Goal: Task Accomplishment & Management: Complete application form

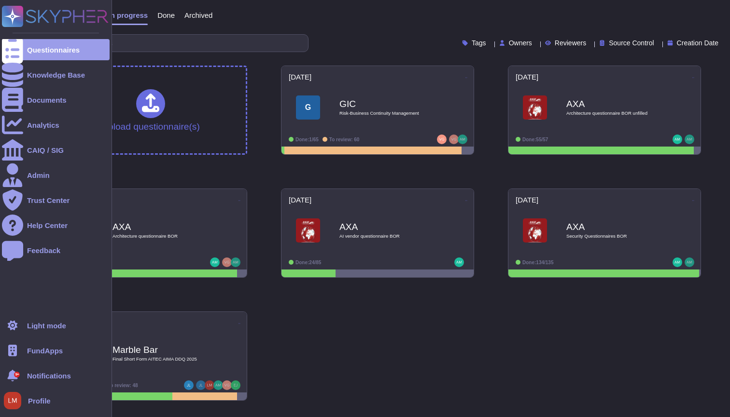
click at [61, 355] on span "FundApps" at bounding box center [45, 350] width 36 height 7
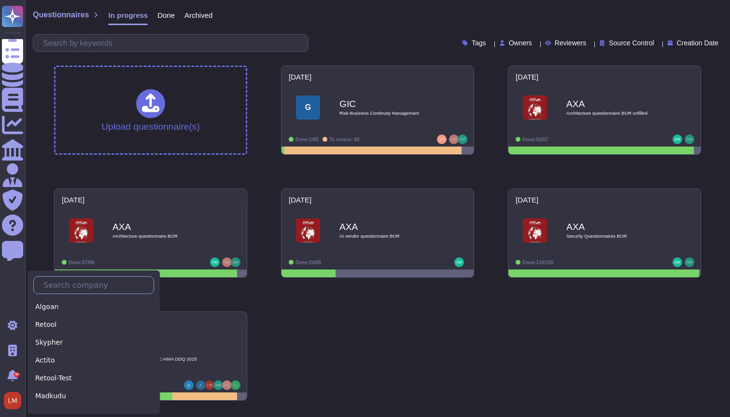
click at [57, 279] on input "text" at bounding box center [96, 285] width 115 height 17
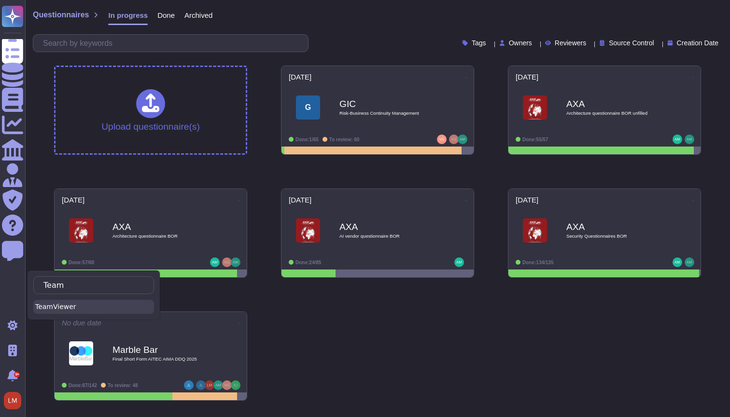
click at [73, 304] on div "TeamViewer" at bounding box center [93, 307] width 121 height 14
type input "Team"
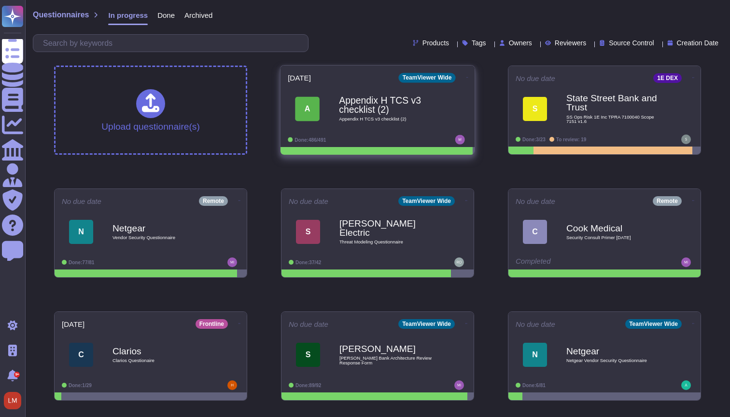
click at [401, 116] on div "Appendix H TCS v3 checklist (2) Appendix H TCS v3 checklist (2)" at bounding box center [387, 108] width 97 height 39
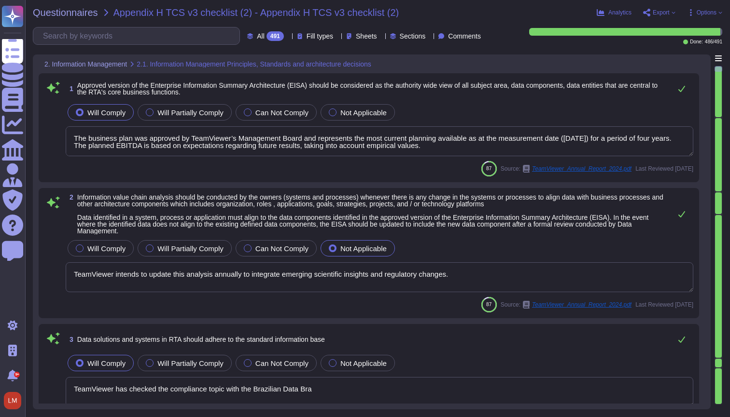
type textarea "The business plan was approved by TeamViewer’s Management Board and represents …"
type textarea "TeamViewer intends to update this analysis annually to integrate emerging scien…"
type textarea "TeamViewer has checked the compliance topic with the Brazilian Data Bra"
type textarea "TeamViewer's policies are aligned to the ISO27001. TeamViewer has developed and…"
type textarea "Yes, TeamViewer agrees that data is a valuable corporate resource and has real,…"
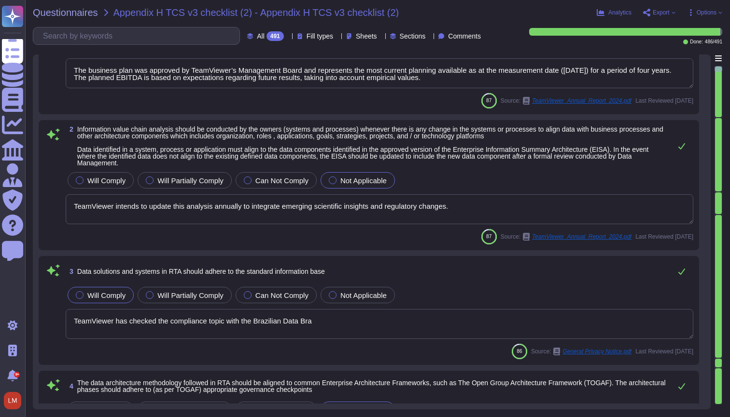
type textarea "The targeted realignment of structures is based on a multi-stage approach."
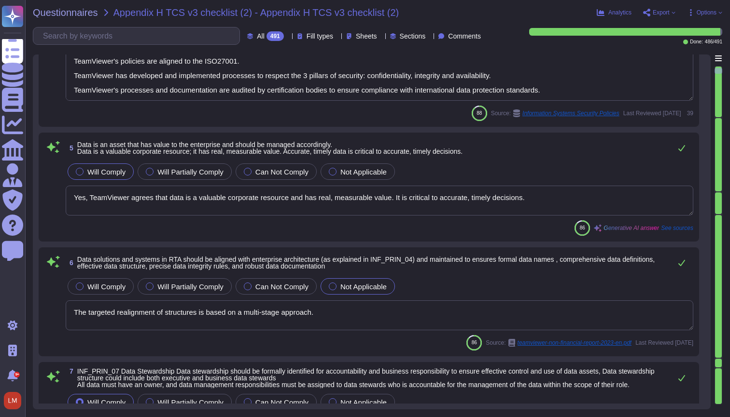
type textarea "At TeamViewer, data stewardship is ensured through the assignment of owners to …"
type textarea "At TeamViewer, we have a Data Classification Policy in place that defines diffe…"
type textarea "Yes, TeamViewer ensures that data is stored in a format suitable for its use an…"
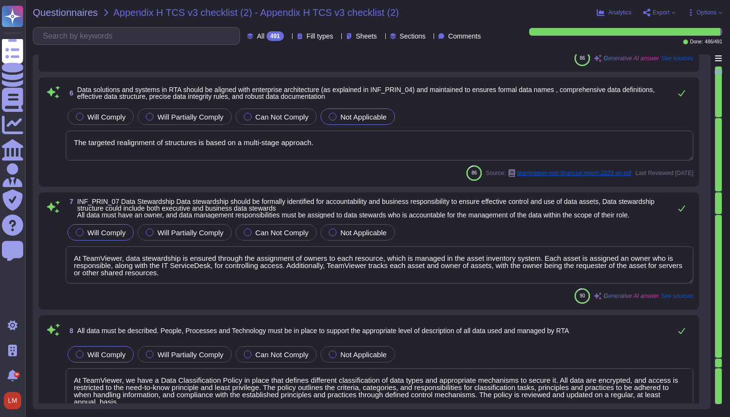
type textarea "Yes, TeamViewer ensures secure use of data by implementing various measures to …"
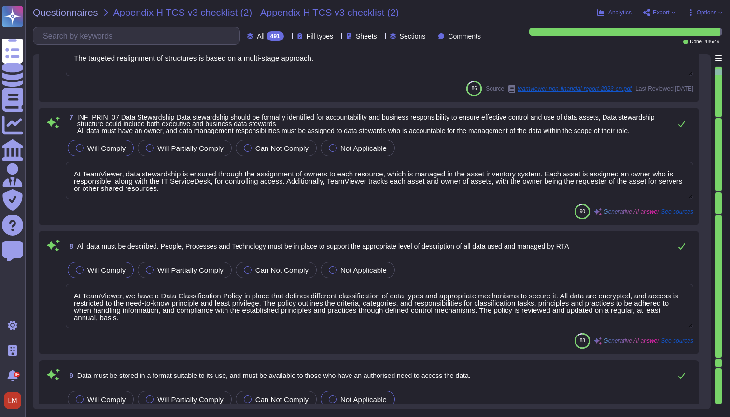
type textarea "Yes, TeamViewer has formal IT policies and procedures in place that describe ph…"
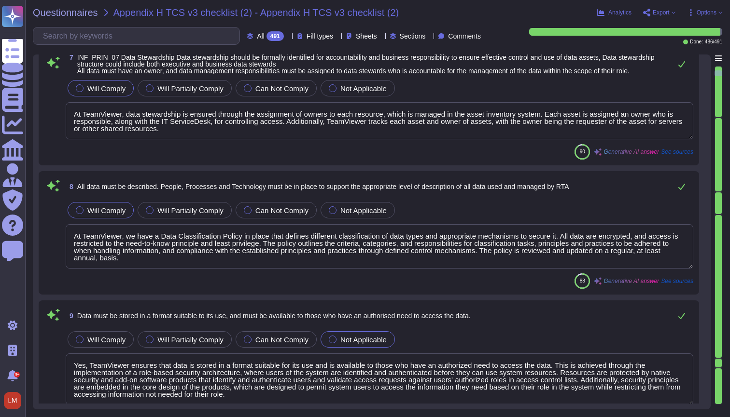
scroll to position [1, 0]
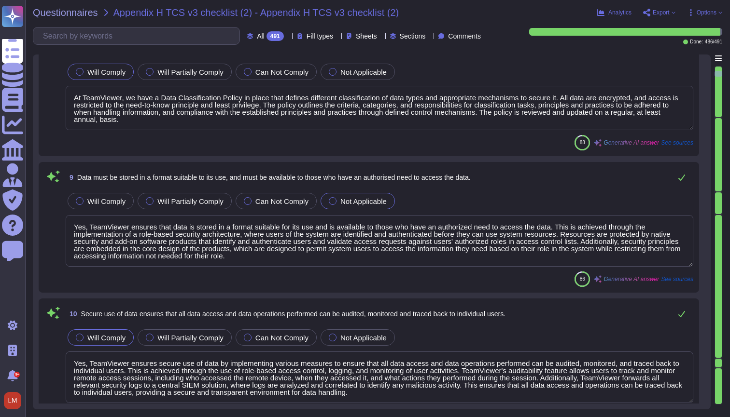
type textarea "TeamViewer ensures that data creation and management are optimized, and the reu…"
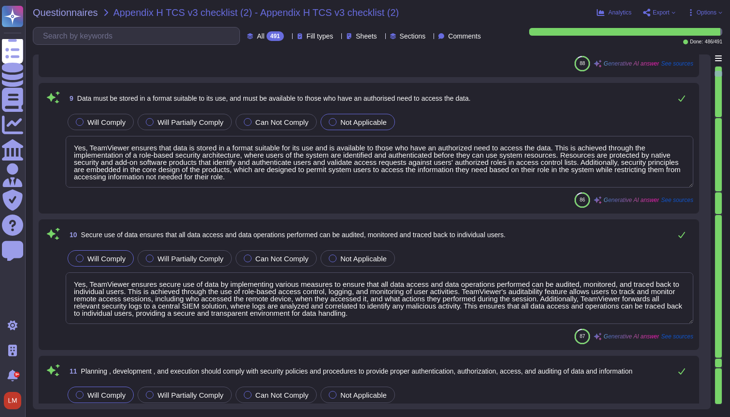
type textarea "Their technical integration into the operational requirements of Enterprise cus…"
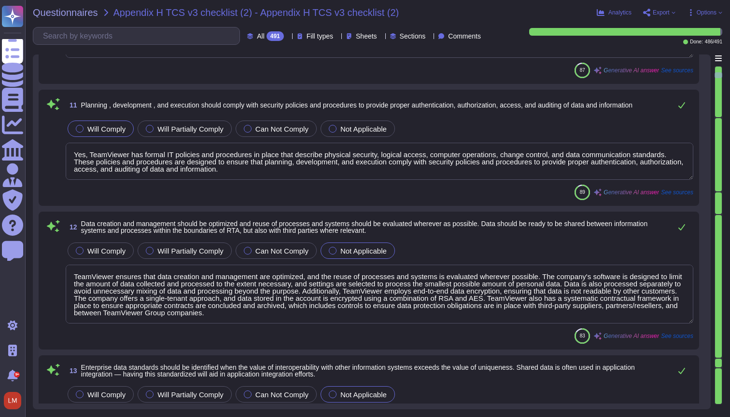
type textarea "TeamViewer has a Data Classification Policy in place that defines different cla…"
type textarea "TeamViewer's Asset Register lists the category, type, information, business pro…"
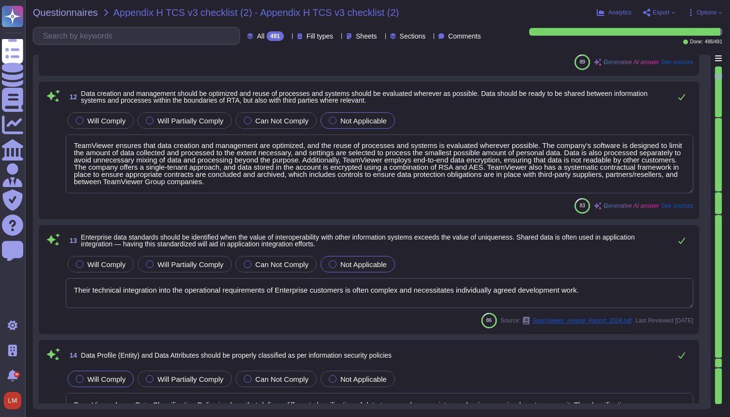
type textarea "Yes, TeamViewer applies quality management techniques to measure, assess, impro…"
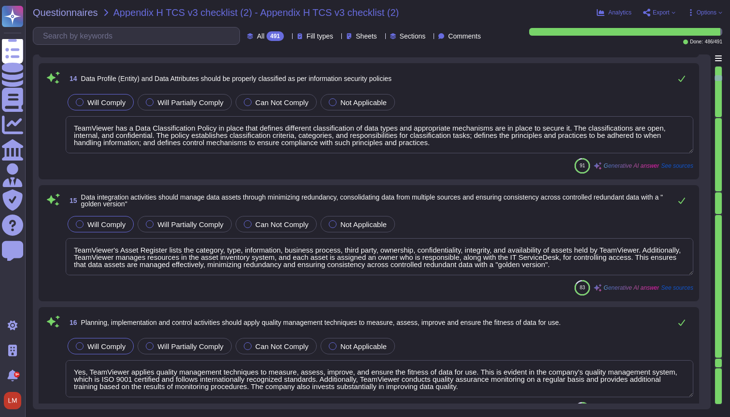
type textarea "Up on Customer request TeamViewer will assist to restitute back all data accord…"
type textarea "TeamViewer has an established and documented S-SDLC process, as well as Securit…"
type textarea "Data flow diagrams are documented and maintained by management to identify the …"
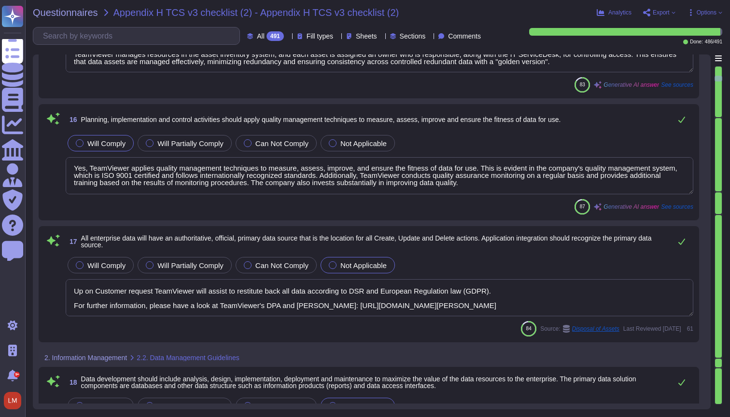
type textarea "Such requirements are communicated in TeamViewer's system policies and procedur…"
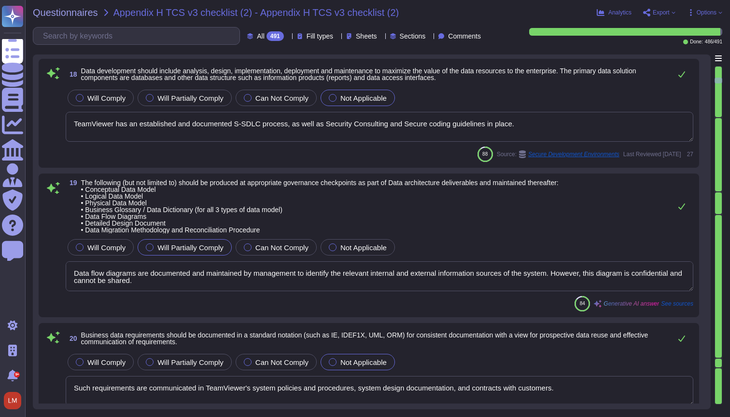
type textarea "The interpretation of the newly introduced laws is still being clarified in man…"
type textarea "Role lists are generated by security and distributed to the managers via the ev…"
type textarea "Exception: Human languages and scripts that do not make use of one or more of t…"
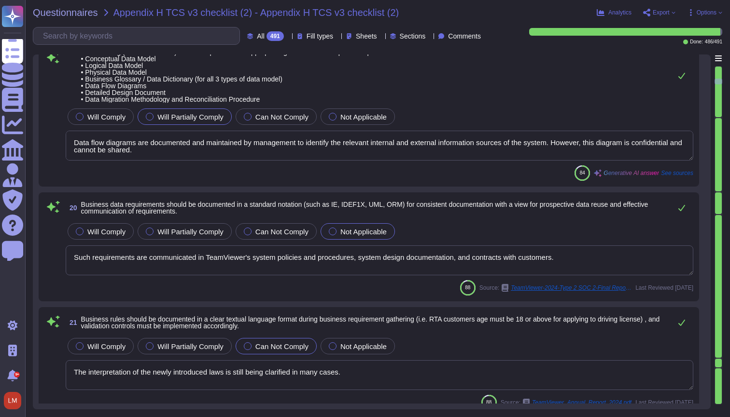
scroll to position [2194, 0]
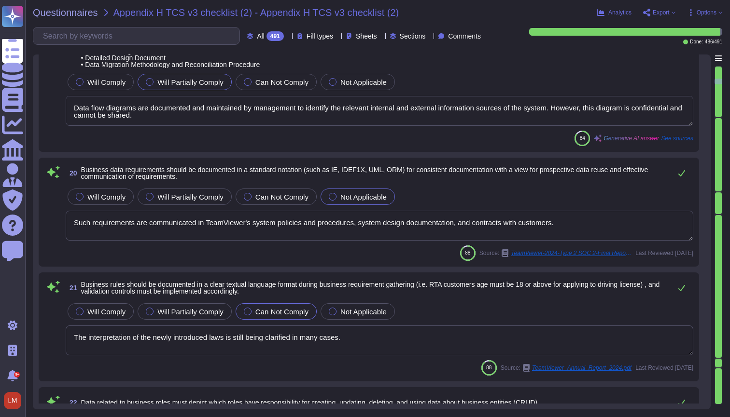
type textarea "Monitoring and alarming are configured by Service Owners to identify and notify…"
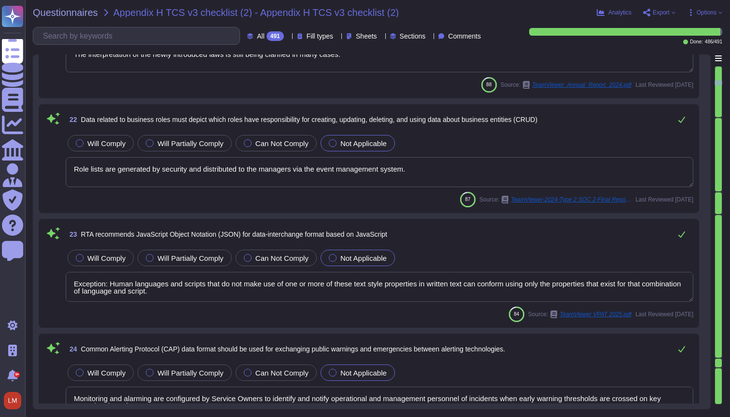
type textarea "Yes, TeamViewer offers REST based API. For more information, please go to; [URL…"
type textarea "TeamViewer may also use the gathered information in order to prioritize the wor…"
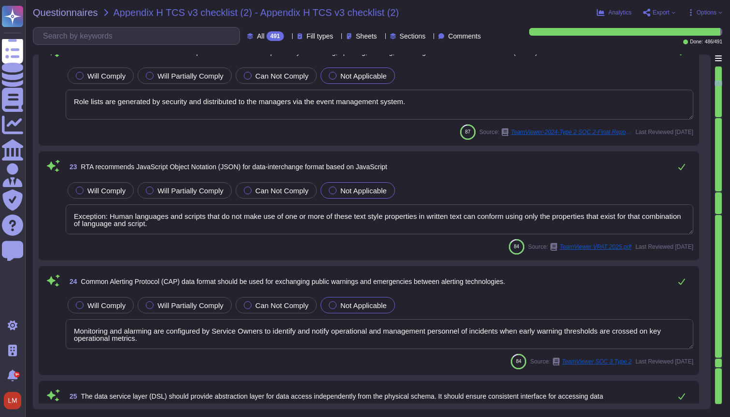
type textarea "TeamViewer is working in alignment with local laws in the areas of operation wh…"
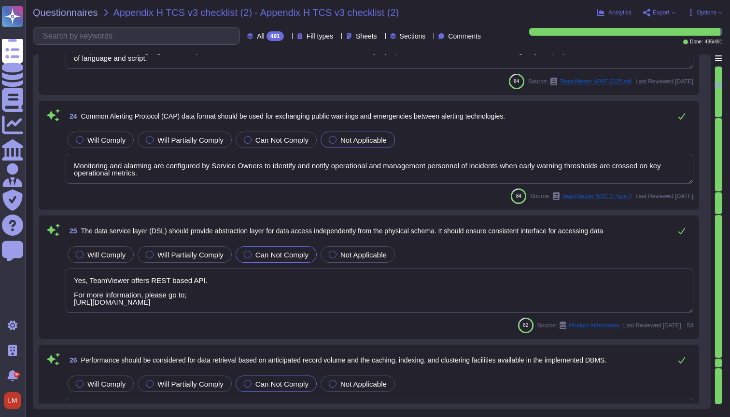
type textarea "At the same time, limited transparency and real-time correction in corporate IT…"
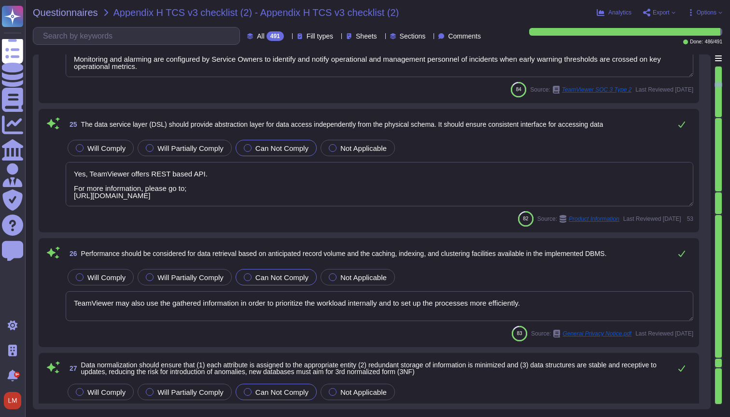
scroll to position [2839, 0]
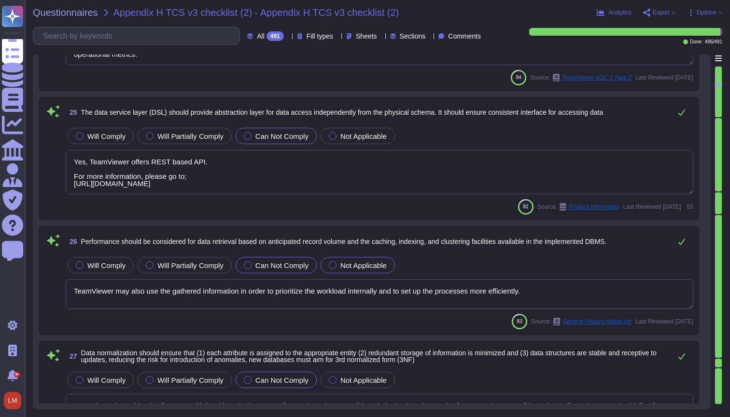
type textarea "Such changes are reflected in the assumptions as they occur."
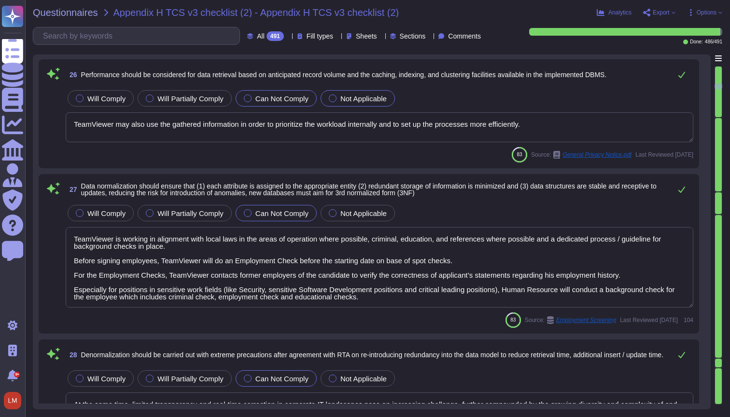
type textarea "Please note, that TeamViewer only assesses the interactions and at no point inf…"
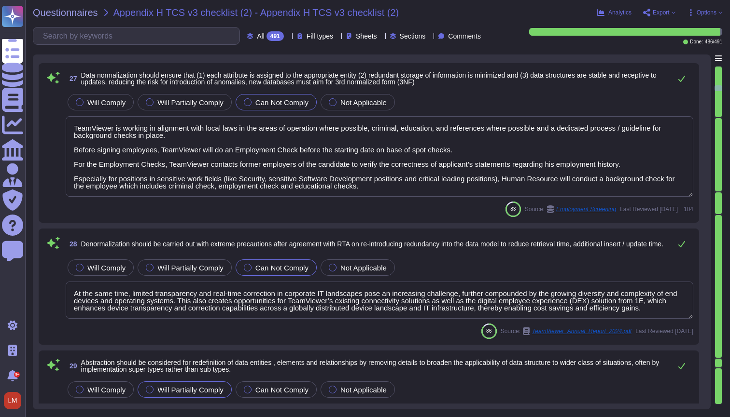
type textarea "The Edge WebView2 Runtime may collect information and send it to Microsoft to p…"
type textarea "Data entered or generated, depending on the features in use."
type textarea "If anything is unclear, Speak Up!"
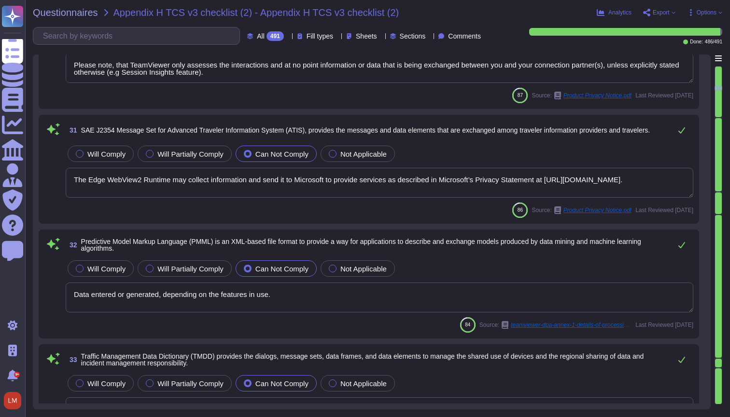
type textarea "IoT: Content data exchanged between TeamViewer clients during an IoT connection…"
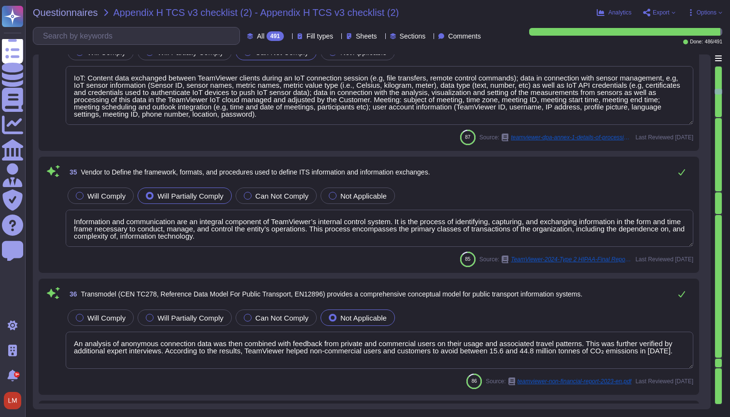
type textarea "Information and communication are an integral component of TeamViewer’s interna…"
type textarea "An analysis of anonymous connection data was then combined with feedback from p…"
type textarea "Yes, TeamViewer offers REST based API. For more information, please go to; [URL…"
type textarea "If anything is unclear, Speak Up!"
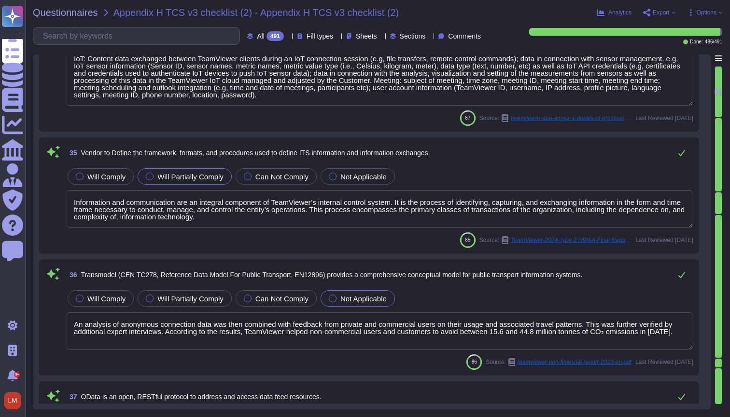
type textarea "While sending device status information to the DEX platform, this data is excha…"
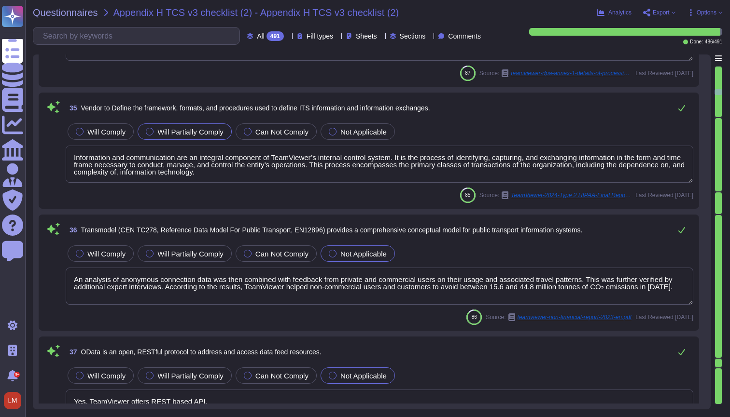
type textarea "Development platform used to design and deploy DEX applications"
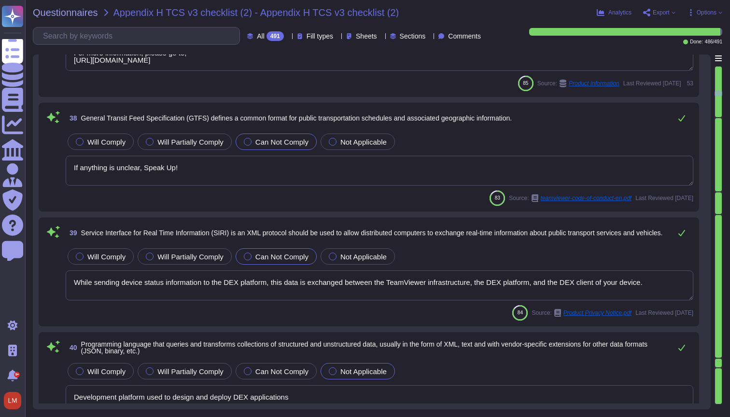
type textarea "Development platform used to design and deploy DEX applications"
type textarea "TeamViewer has a "Data Classification Guide Policy" that outlines the different…"
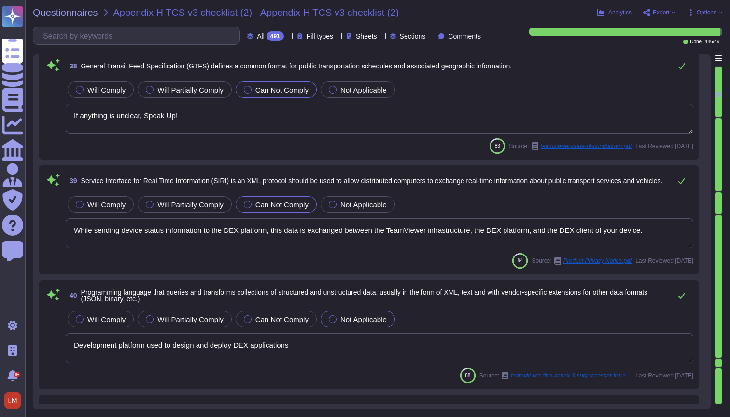
type textarea "TeamViewer bases its software development activities on the industry best pract…"
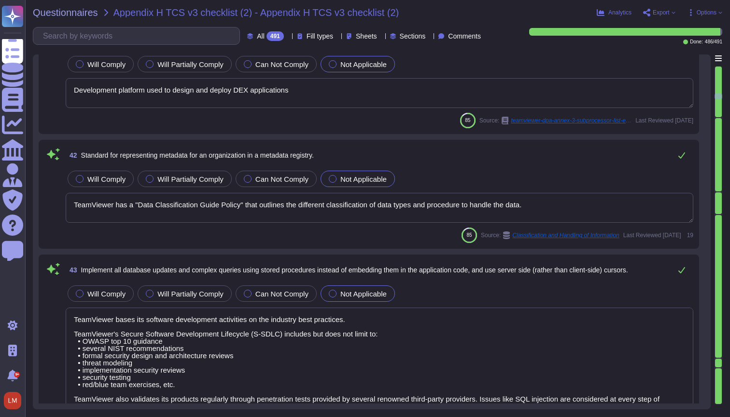
type textarea "The description is intended to provide report users with information about the …"
type textarea "By defining groups of devices and creating individual check policies, TeamViewe…"
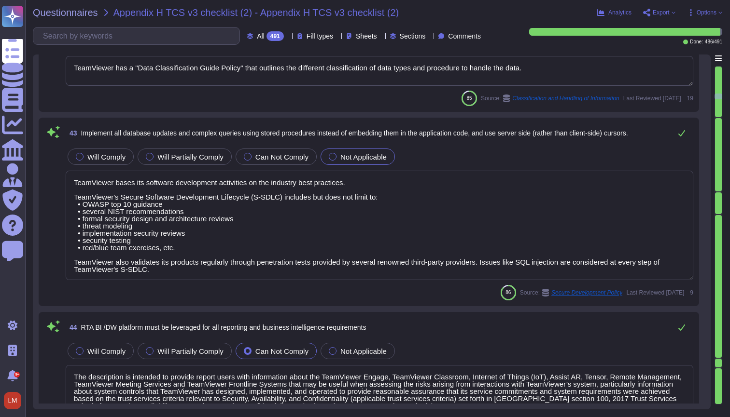
scroll to position [5053, 0]
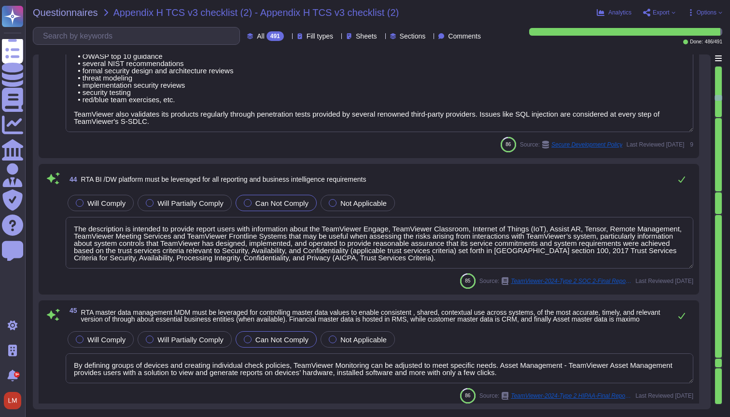
type textarea "The content data is always encrypted, and TeamViewer can never access any of th…"
type textarea "We have a comprehensive incident response plan in place, which includes the rol…"
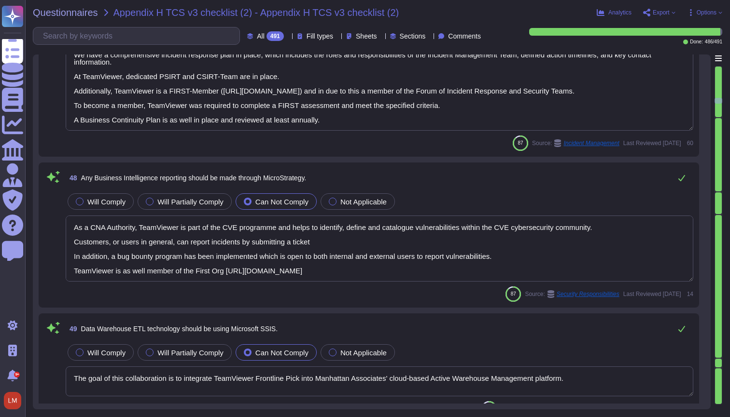
type textarea "As a CNA Authority, TeamViewer is part of the CVE programme and helps to identi…"
type textarea "The goal of this collaboration is to integrate TeamViewer Frontline Pick into M…"
type textarea "Loremips dolo si ametcon, adipiscin, eli seddoe te incididunt utla etd magnaali…"
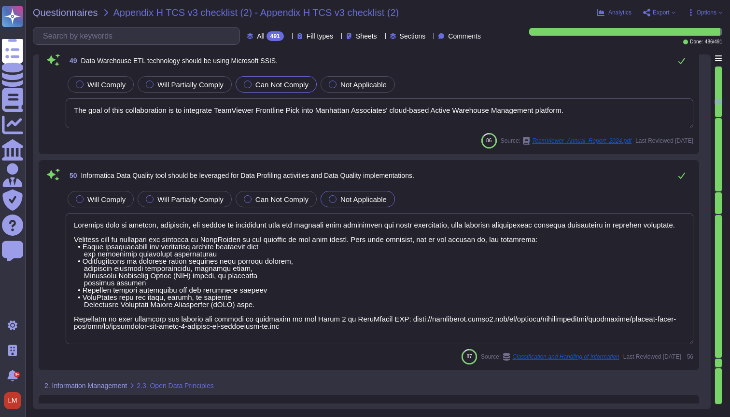
type textarea "TeamViewer has a "Data Classification Guide Policy" that outlines the different…"
type textarea "Customer shall use the Software and/or other Services only in accordance with t…"
type textarea "All resources are managed in the asset inventory system and each asset is assig…"
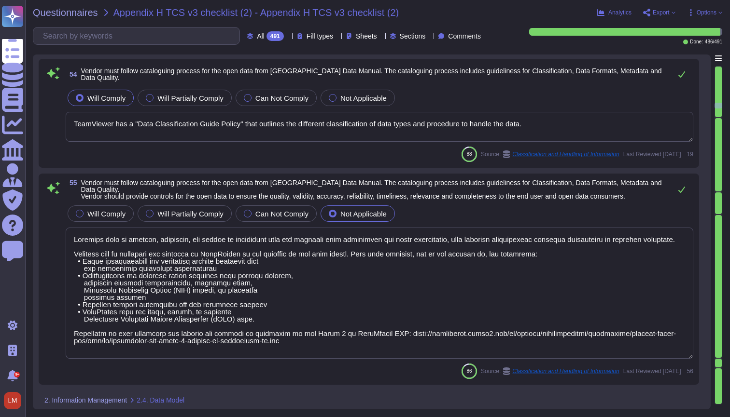
scroll to position [6563, 0]
type textarea "TeamViewer has a "Data Classification Guide Policy" that outlines the different…"
type textarea "Loremips dolo si ametcon, adipiscin, eli seddoe te incididunt utla etd magnaali…"
type textarea "Data flow diagrams, process flowcharts, narratives and procedures manuals are d…"
type textarea "Info and Relationships (Level A) Information, structure, and relationships conv…"
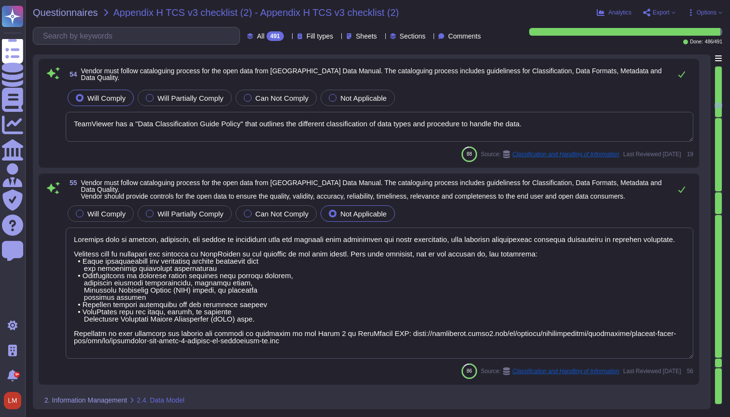
type textarea "Data flow diagrams, process flowcharts, narratives and procedures manuals are d…"
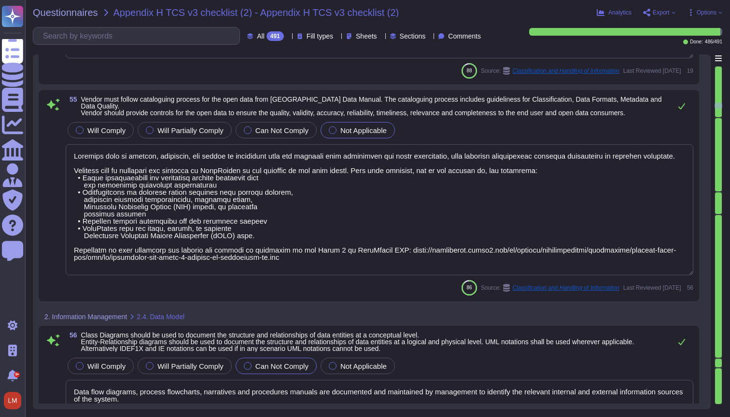
scroll to position [1, 0]
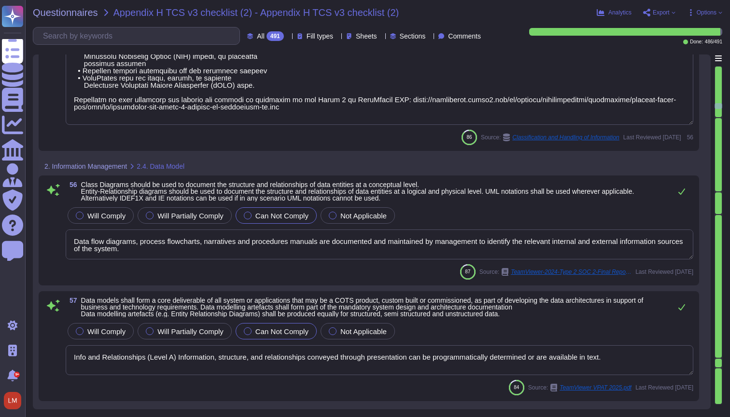
type textarea "Digitalization is already well advanced in the IT sector, with AI and automatio…"
type textarea "Images of Text (Level AA) If the technologies being used can achieve the visual…"
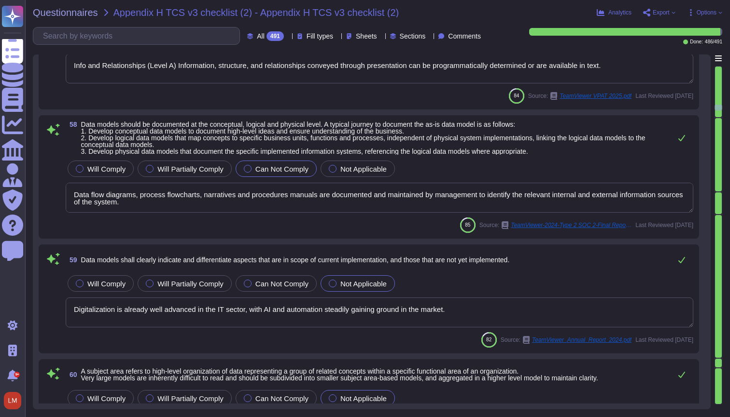
type textarea "Parsing (Level A) In content implemented using markup languages, elements have …"
type textarea "TeamViewer does have a data classification Policy. Classification and appropria…"
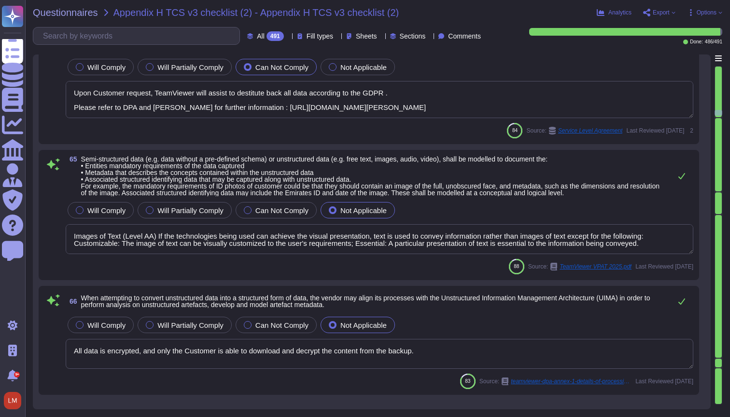
scroll to position [8129, 0]
type textarea "TeamViewer has its own security policies and approach, following industry best …"
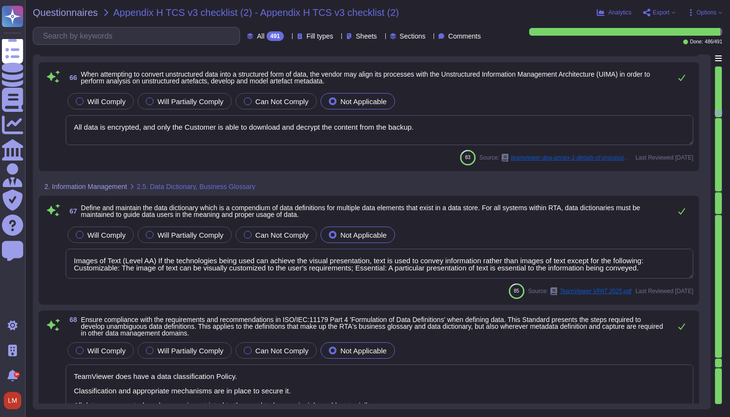
type textarea "Upon Customer request, TeamViewer will assist to destitute back all data accord…"
type textarea "Images of Text (Level AA) If the technologies being used can achieve the visual…"
type textarea "All data is encrypted, and only the Customer is able to download and decrypt th…"
type textarea "Images of Text (Level AA) If the technologies being used can achieve the visual…"
type textarea "TeamViewer does have a data classification Policy. Classification and appropria…"
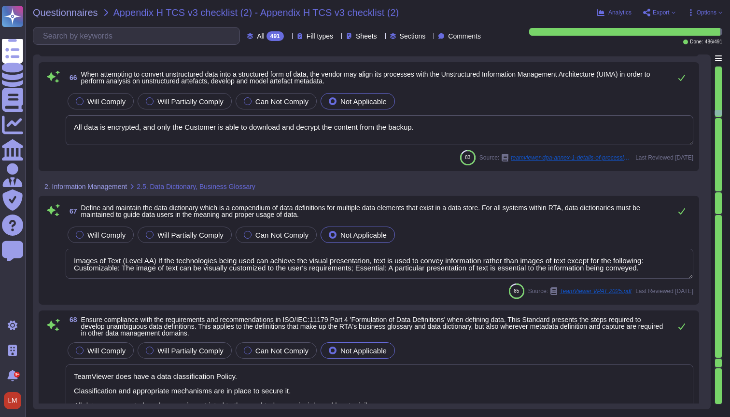
type textarea "Employees and approved vendor personnel sign on to the TeamViewer network using…"
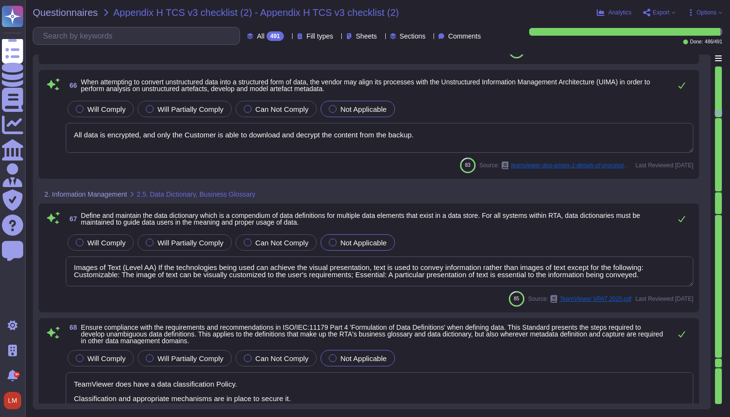
scroll to position [1, 0]
type textarea "Loremips dolo si ametcon, adipiscin, eli seddoe te incididunt utla etd magnaali…"
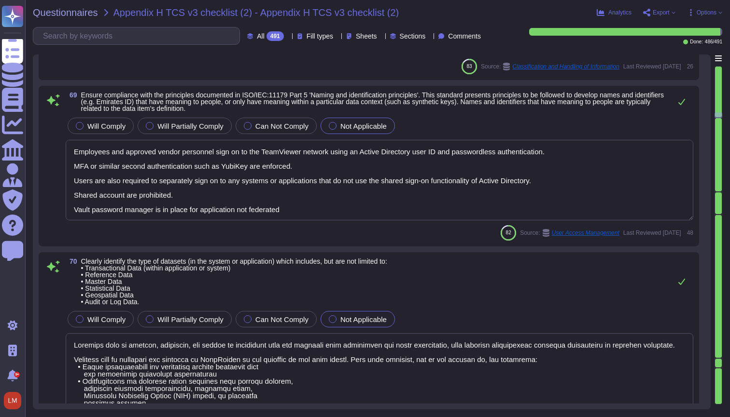
type textarea "Data flow diagrams, process flowcharts, narratives and procedures manuals are d…"
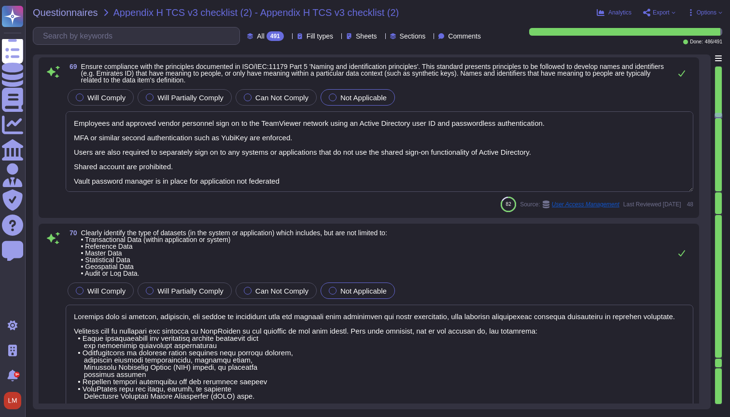
scroll to position [8546, 0]
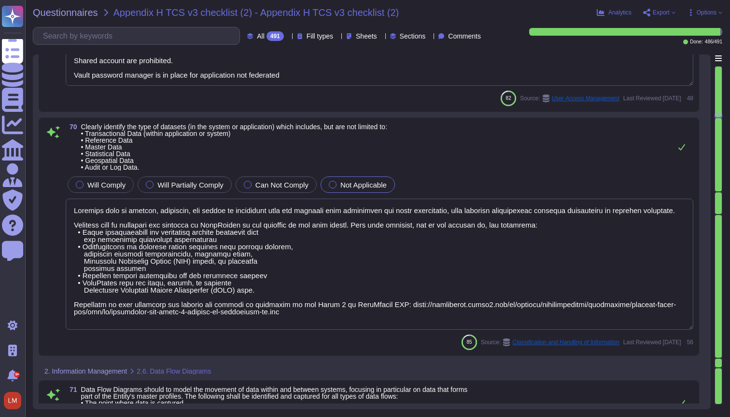
type textarea "Data flow diagrams, process flowcharts, narratives and procedures manuals are d…"
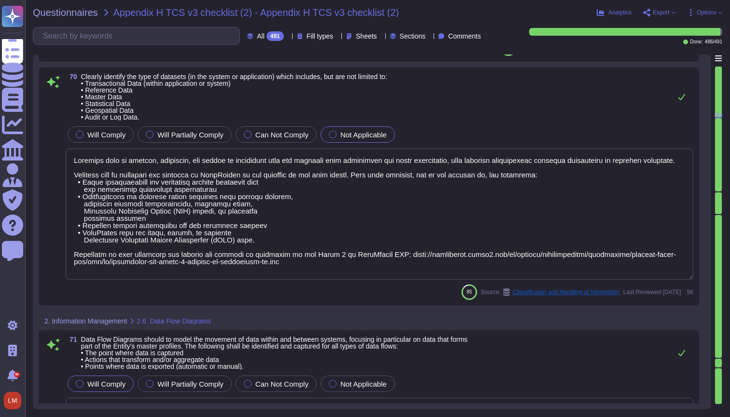
scroll to position [8696, 0]
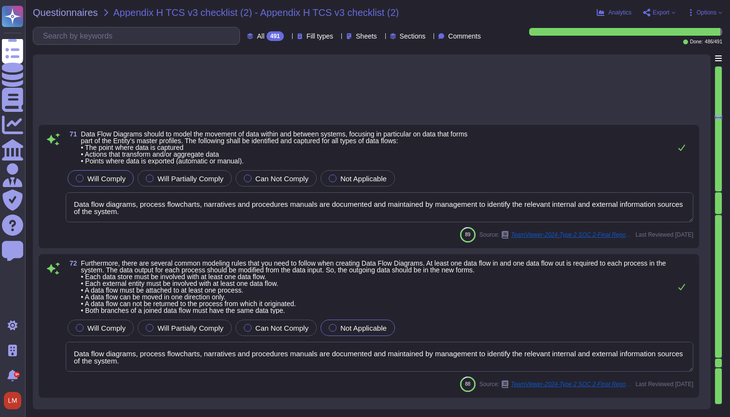
type textarea "TeamViewer does have a data classification Policy. Classification and appropria…"
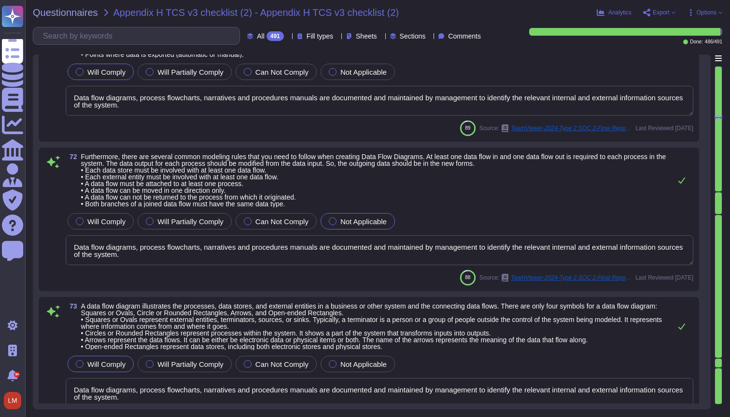
scroll to position [8989, 0]
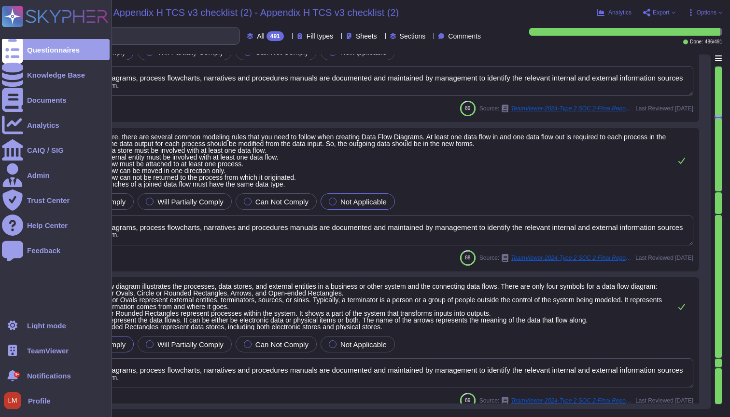
click at [25, 60] on ul "Questionnaires Knowledge Base Documents Analytics CAIQ / SIG Admin Trust Center…" at bounding box center [56, 174] width 108 height 270
click at [34, 54] on div "Questionnaires" at bounding box center [56, 49] width 108 height 21
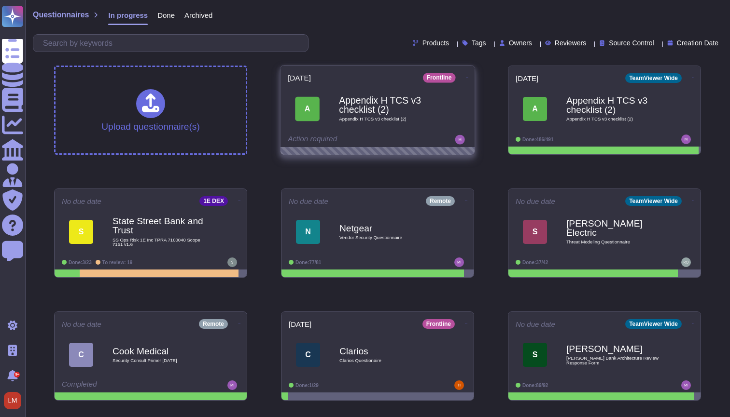
click at [405, 117] on span "Appendix H TCS v3 checklist (2)" at bounding box center [387, 119] width 97 height 5
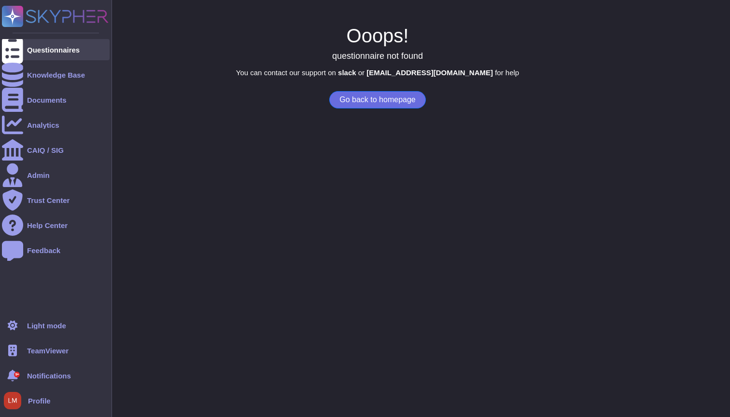
click at [14, 46] on icon at bounding box center [12, 50] width 21 height 28
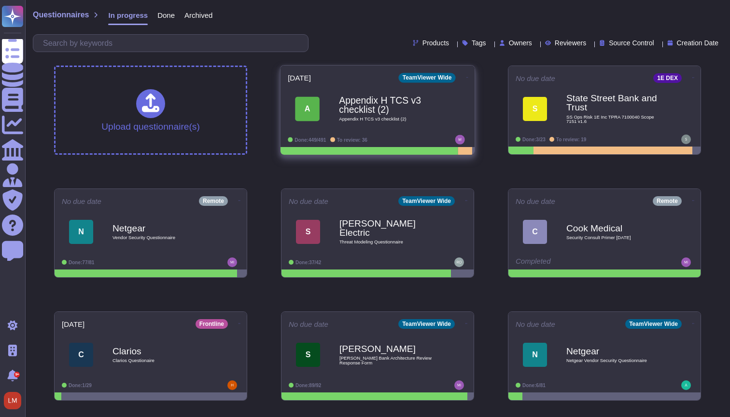
click at [355, 101] on b "Appendix H TCS v3 checklist (2)" at bounding box center [387, 105] width 97 height 19
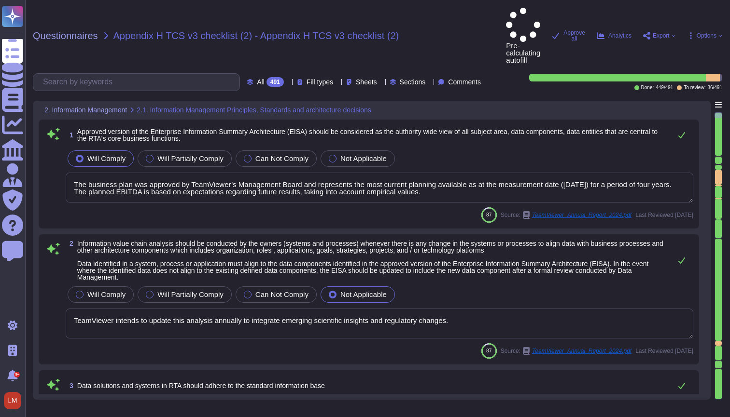
type textarea "The business plan was approved by TeamViewer’s Management Board and represents …"
type textarea "TeamViewer intends to update this analysis annually to integrate emerging scien…"
type textarea "TeamViewer has checked the compliance topic with the Brazilian Data Bra"
type textarea "TeamViewer's policies are aligned to the ISO27001. TeamViewer has developed and…"
type textarea "The asset criticality value of "very high" and "high" qualifies the assets for …"
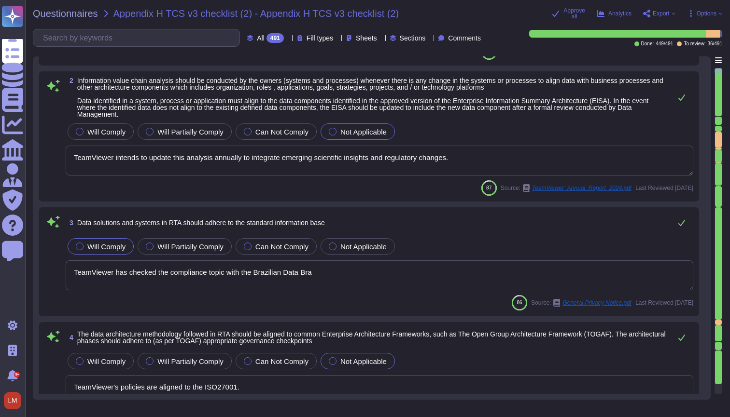
type textarea "The targeted realignment of structures is based on a multi-stage approach."
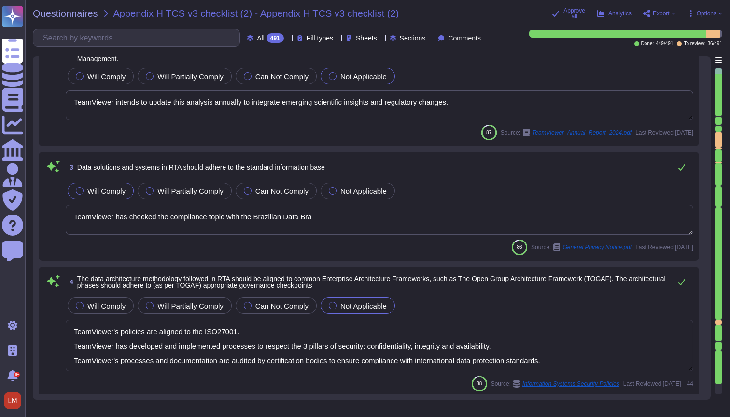
type textarea "All resources are managed in the asset inventory system and each asset is assig…"
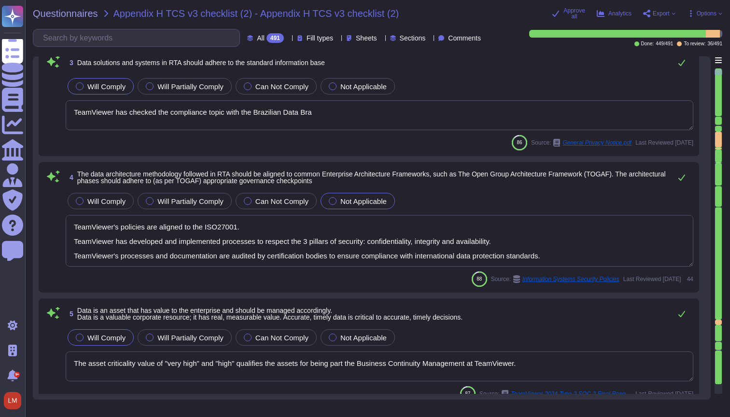
type textarea "TeamViewer is also responsible for preparing the description and assertion, inc…"
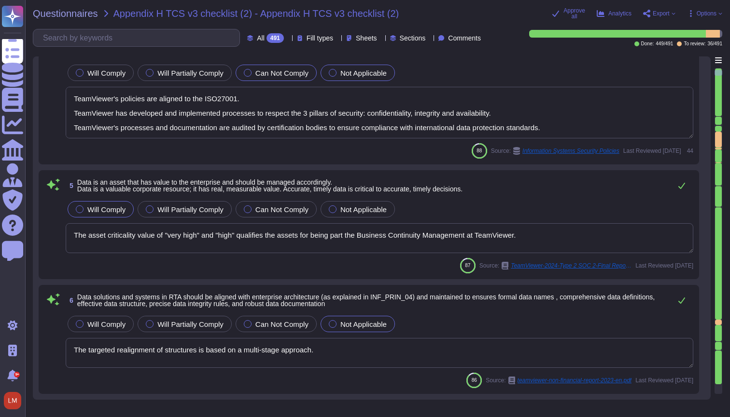
type textarea "The need for information to be confidential may arise for many different reason…"
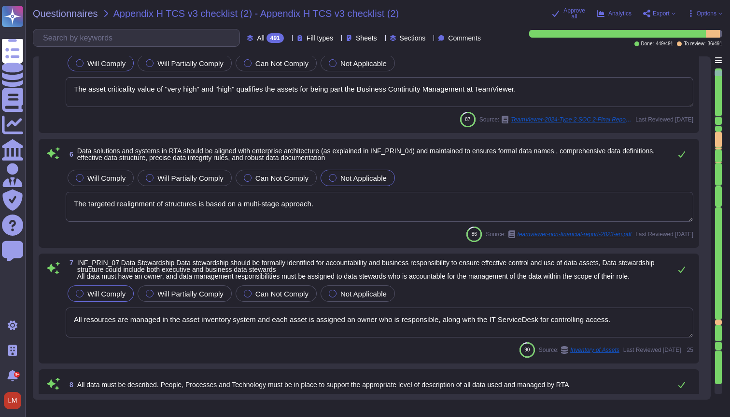
type textarea "The content data is always encrypted, and TeamViewer can never access any of th…"
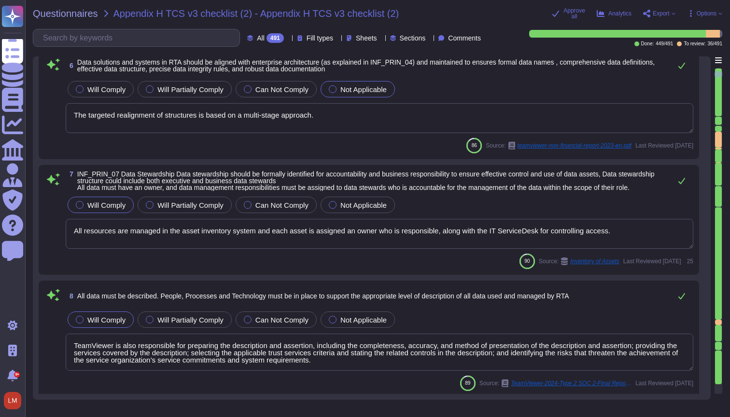
type textarea "TeamViewer has an established and documented S-SDLC process, as well as Securit…"
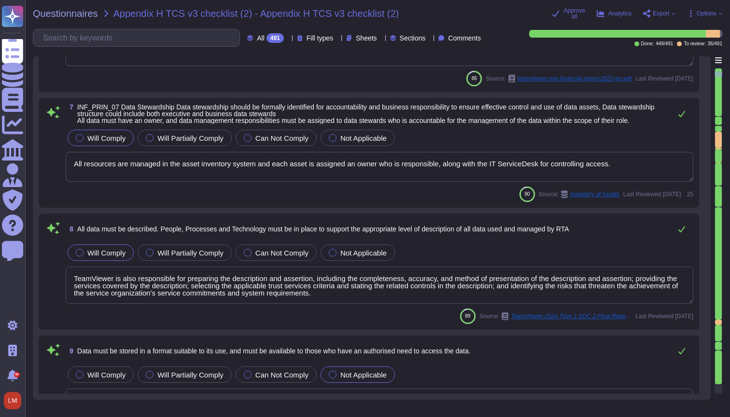
scroll to position [719, 0]
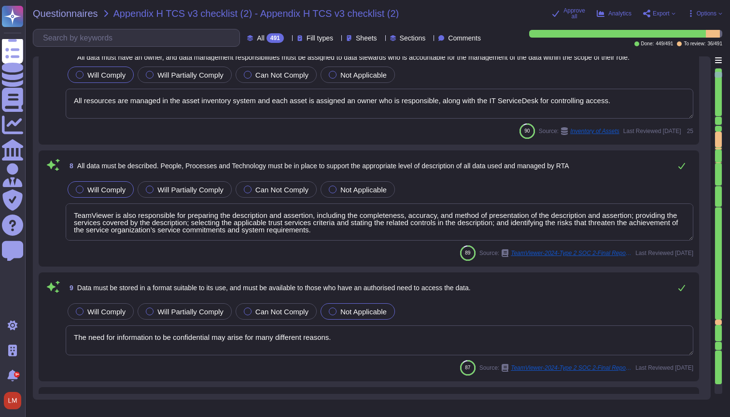
type textarea "Customer agrees that the Content may be processed by TeamViewer, the third-part…"
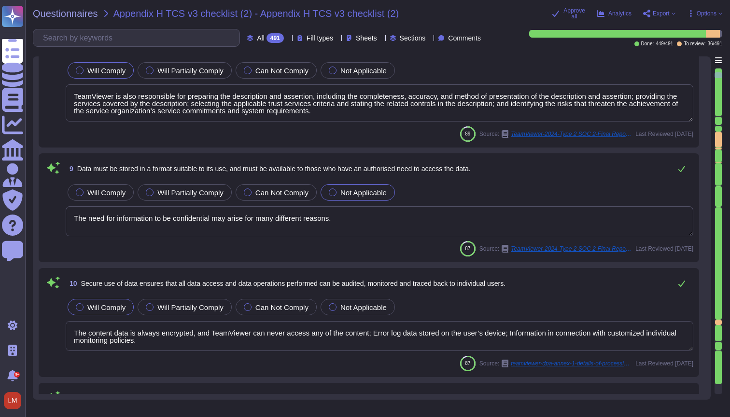
type textarea "Their technical integration into the operational requirements of Enterprise cus…"
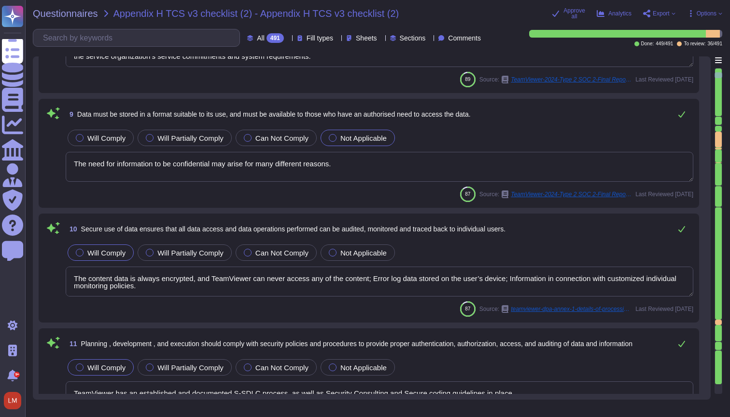
scroll to position [1067, 0]
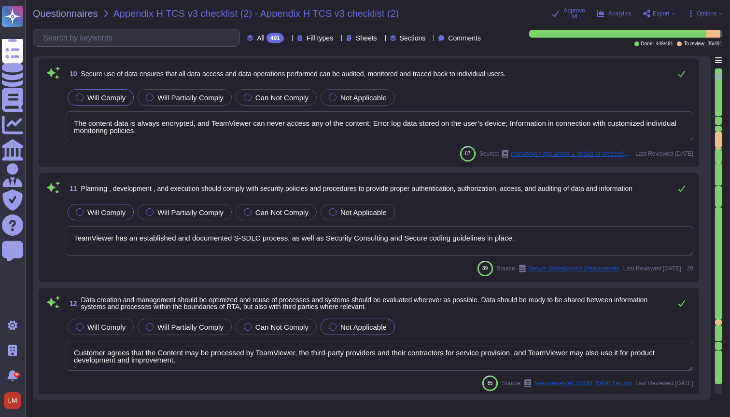
type textarea "TeamViewer does have a data classification Policy. Classification and appropria…"
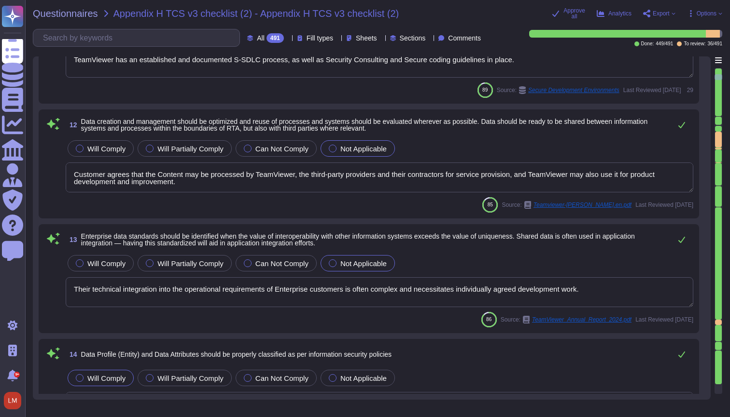
type textarea "It is not feasible for all of the Trust services criteria related to TeamViewer…"
type textarea "(Sites see annex) has established and maintains a quality management system acc…"
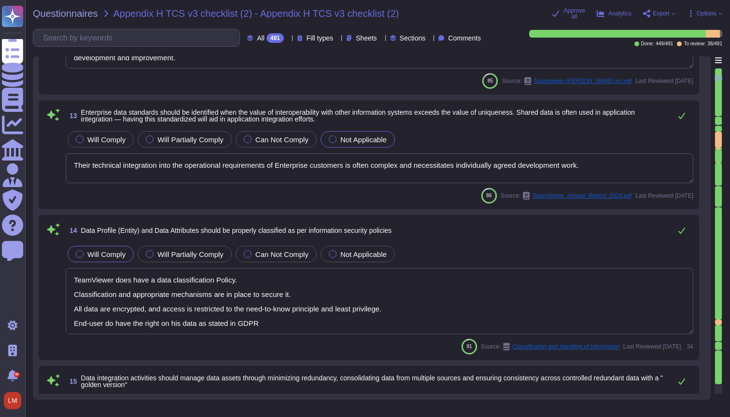
type textarea "Up on Customer request TeamViewer will assist to restitute back all data accord…"
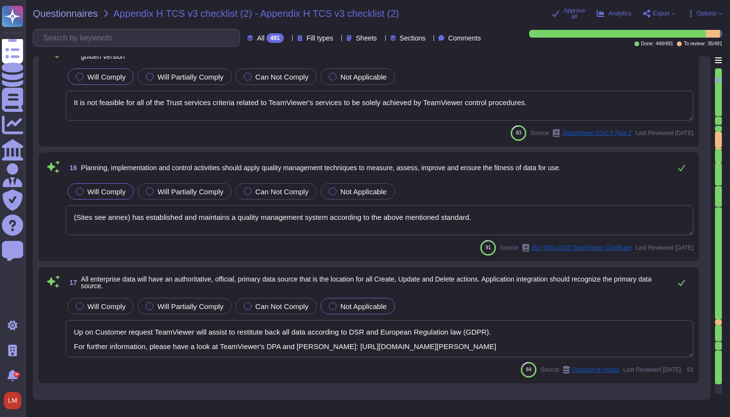
type textarea "TeamViewer has an established and documented S-SDLC process, as well as Securit…"
type textarea "Data flow diagrams, process flowcharts, narratives and procedures manuals are d…"
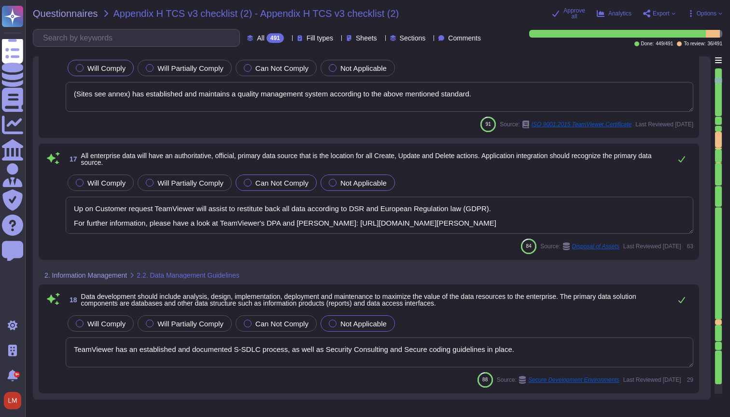
type textarea "Such requirements are communicated in TeamViewer's system policies and procedur…"
type textarea "The interpretation of the newly introduced laws is still being clarified in man…"
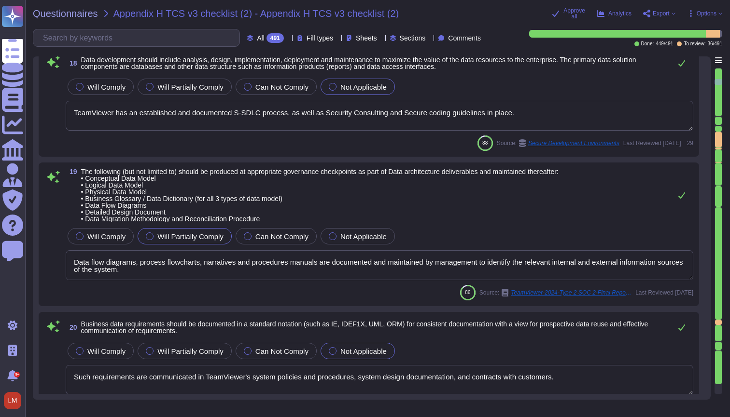
type textarea "Role lists are generated by security and distributed to the managers via the ev…"
type textarea "Exception: Human languages and scripts that do not make use of one or more of t…"
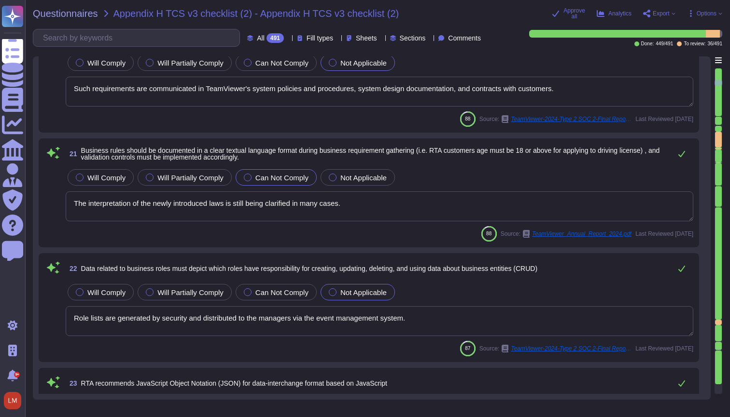
type textarea "Monitoring and alarming are configured by Service Owners to identify and notify…"
type textarea "Yes, TeamViewer offers REST based API. For more information, please go to; [URL…"
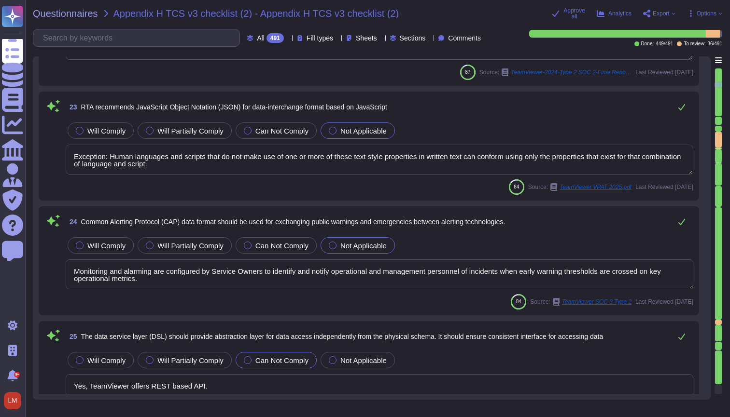
type textarea "TeamViewer may also use the gathered information in order to prioritize the wor…"
type textarea "TeamViewer is working in alignment with local laws in the areas of operation wh…"
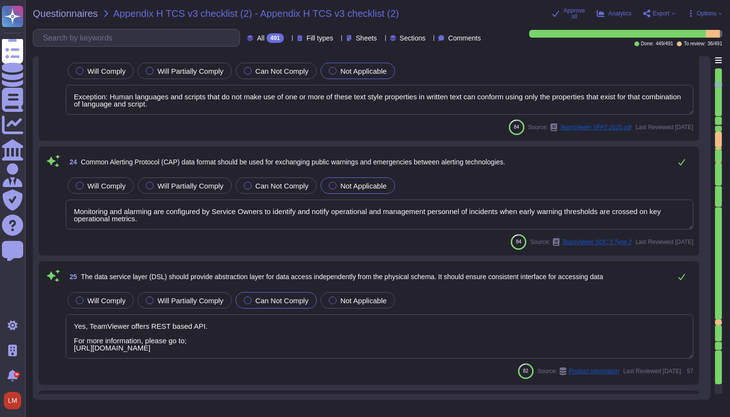
type textarea "At the same time, limited transparency and real-time correction in corporate IT…"
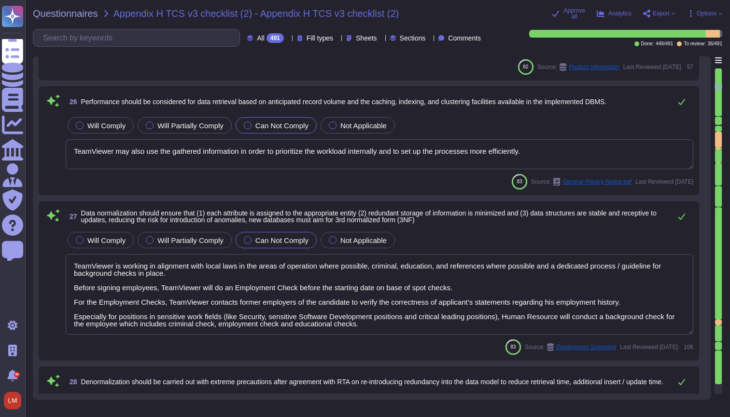
type textarea "Such changes are reflected in the assumptions as they occur."
type textarea "Please note, that TeamViewer only assesses the interactions and at no point inf…"
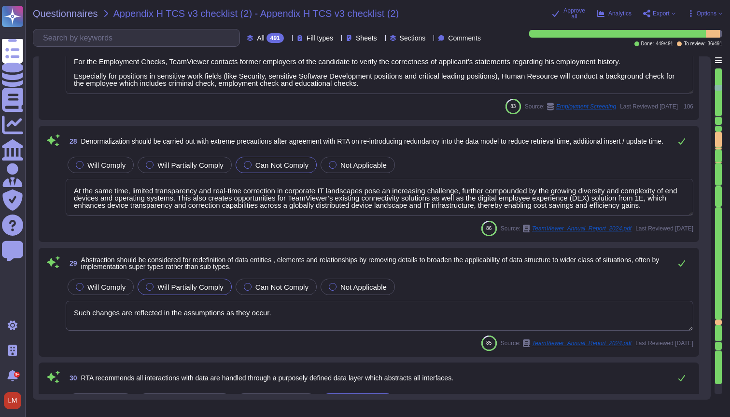
type textarea "The Edge WebView2 Runtime may collect information and send it to Microsoft to p…"
type textarea "Data entered or generated, depending on the features in use."
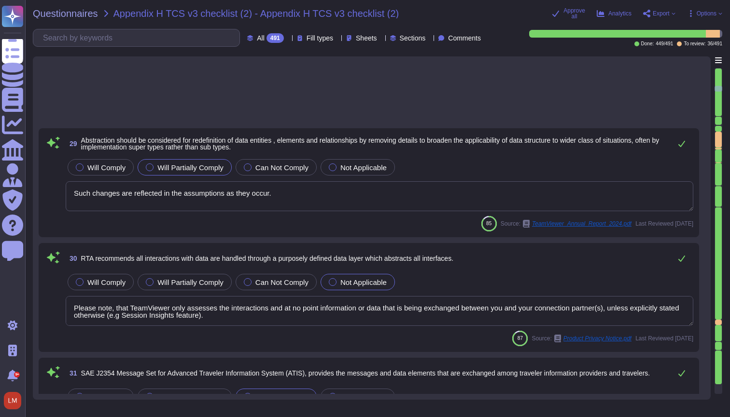
type textarea "If anything is unclear, Speak Up!"
type textarea "IoT: Content data exchanged between TeamViewer clients during an IoT connection…"
type textarea "Information and communication are an integral component of TeamViewer’s interna…"
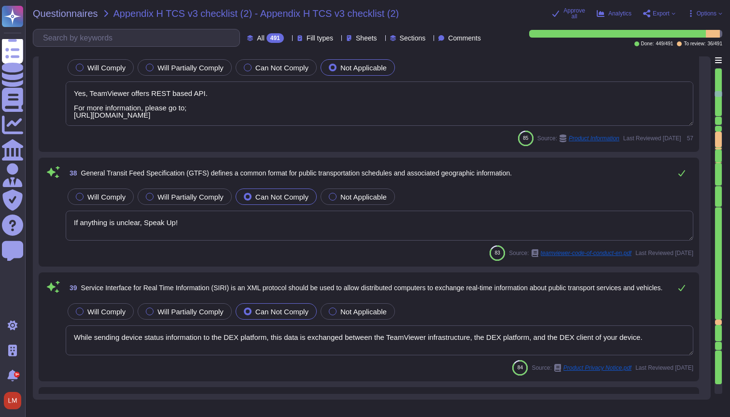
type textarea "An analysis of anonymous connection data was then combined with feedback from p…"
type textarea "Yes, TeamViewer offers REST based API. For more information, please go to; [URL…"
type textarea "If anything is unclear, Speak Up!"
type textarea "While sending device status information to the DEX platform, this data is excha…"
type textarea "Development platform used to design and deploy DEX applications"
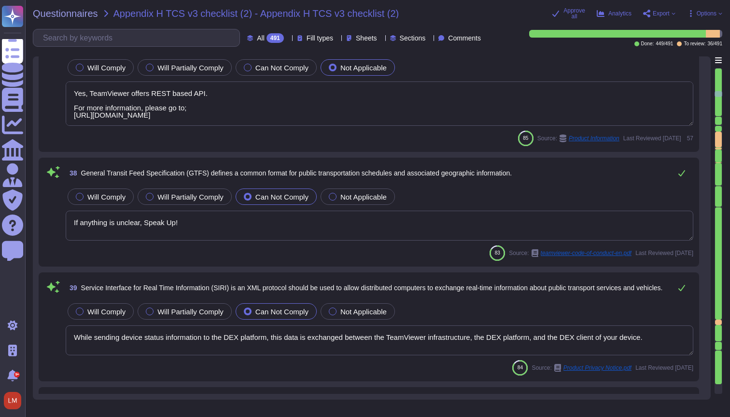
type textarea "Development platform used to design and deploy DEX applications"
type textarea "TeamViewer has a "Data Classification Guide Policy" that outlines the different…"
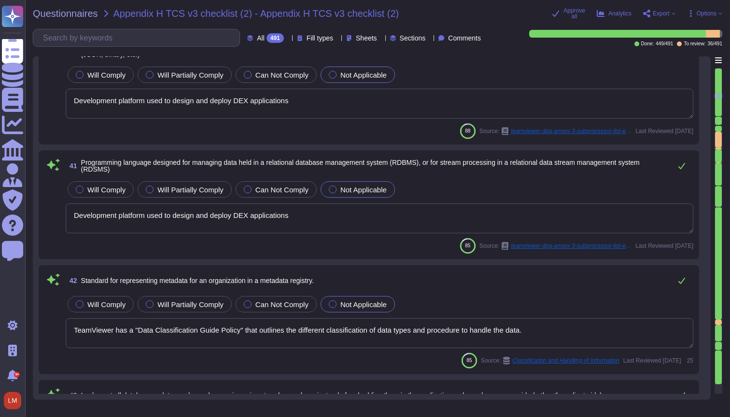
type textarea "TeamViewer bases its software development activities on the industry best pract…"
type textarea "The description is intended to provide report users with information about the …"
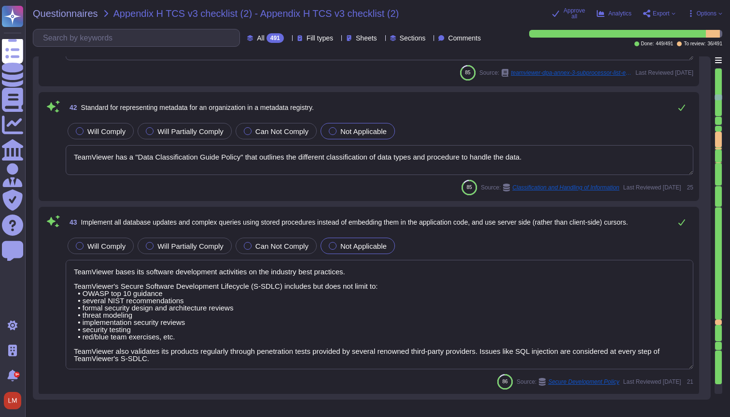
type textarea "By defining groups of devices and creating individual check policies, TeamViewe…"
type textarea "The content data is always encrypted, and TeamViewer can never access any of th…"
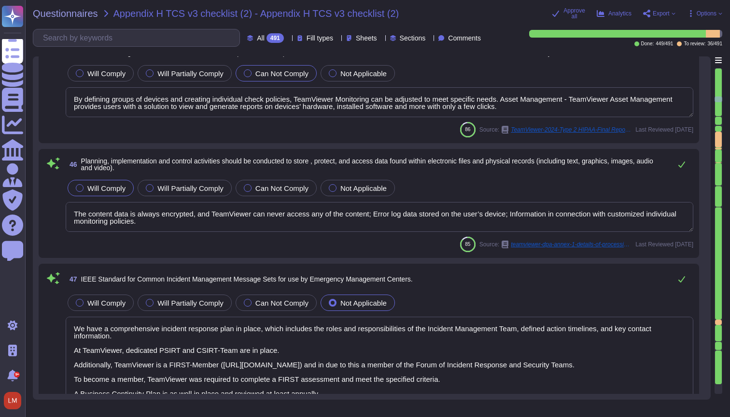
scroll to position [5269, 0]
type textarea "We have a comprehensive incident response plan in place, which includes the rol…"
type textarea "As a CNA Authority, TeamViewer is part of the CVE programme and helps to identi…"
type textarea "The goal of this collaboration is to integrate TeamViewer Frontline Pick into M…"
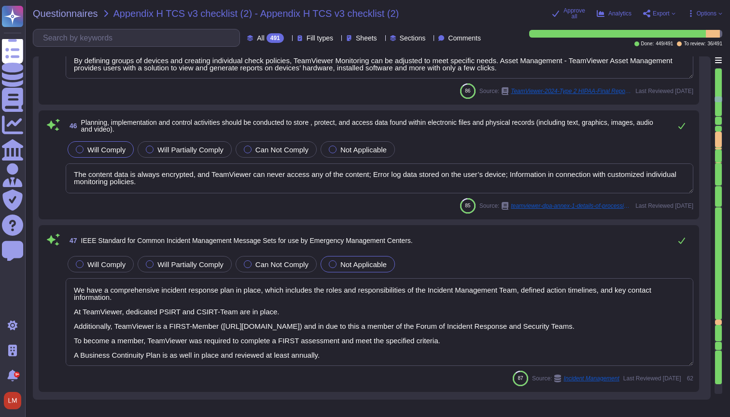
scroll to position [1, 0]
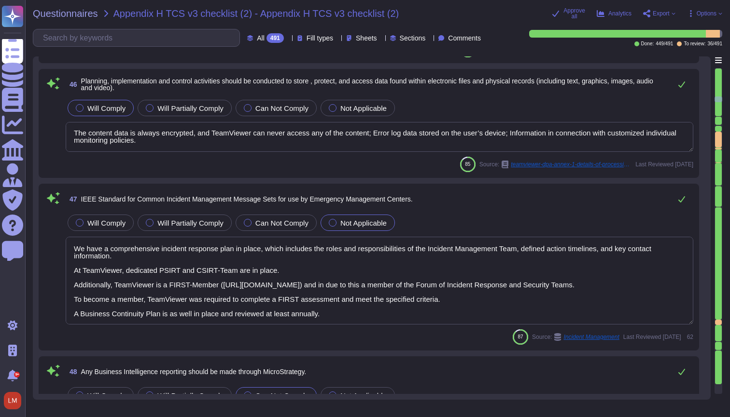
type textarea "Loremips dolo si ametcon, adipiscin, eli seddoe te incididunt utla etd magnaali…"
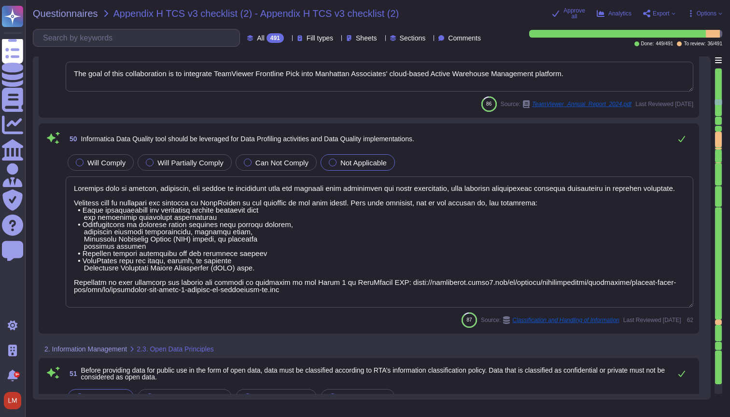
type textarea "TeamViewer has a "Data Classification Guide Policy" that outlines the different…"
type textarea "Customer shall use the Software and/or other Services only in accordance with t…"
type textarea "All resources are managed in the asset inventory system and each asset is assig…"
type textarea "TeamViewer has a "Data Classification Guide Policy" that outlines the different…"
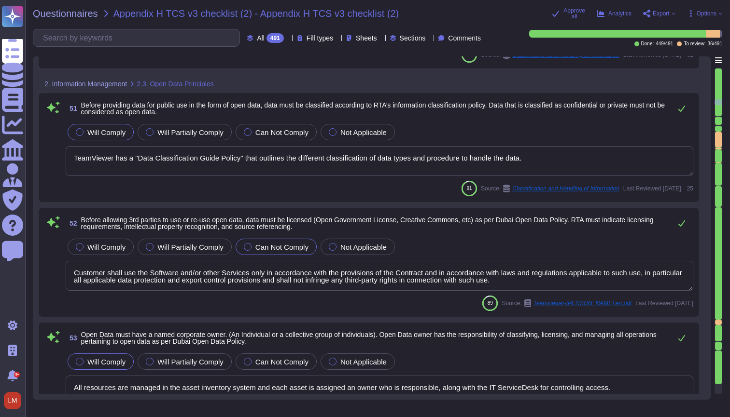
type textarea "Loremips dolo si ametcon, adipiscin, eli seddoe te incididunt utla etd magnaali…"
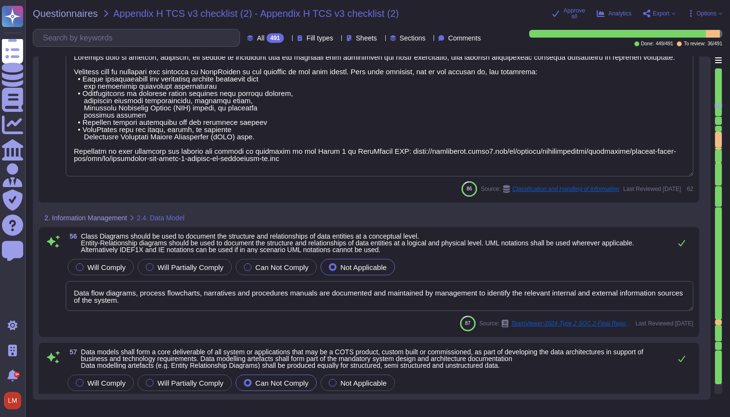
type textarea "Data flow diagrams, process flowcharts, narratives and procedures manuals are d…"
type textarea "Info and Relationships (Level A) Information, structure, and relationships conv…"
type textarea "Data flow diagrams, process flowcharts, narratives and procedures manuals are d…"
type textarea "Digitalization is already well advanced in the IT sector, with AI and automatio…"
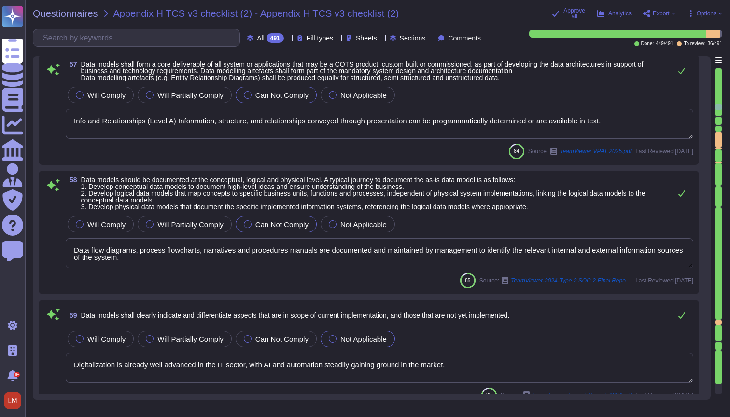
scroll to position [6928, 0]
type textarea "Images of Text (Level AA) If the technologies being used can achieve the visual…"
type textarea "Parsing (Level A) In content implemented using markup languages, elements have …"
type textarea "TeamViewer does have a data classification Policy. Classification and appropria…"
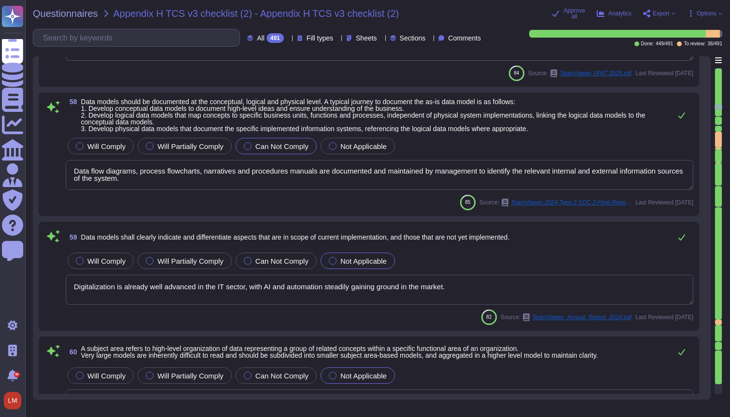
scroll to position [1, 0]
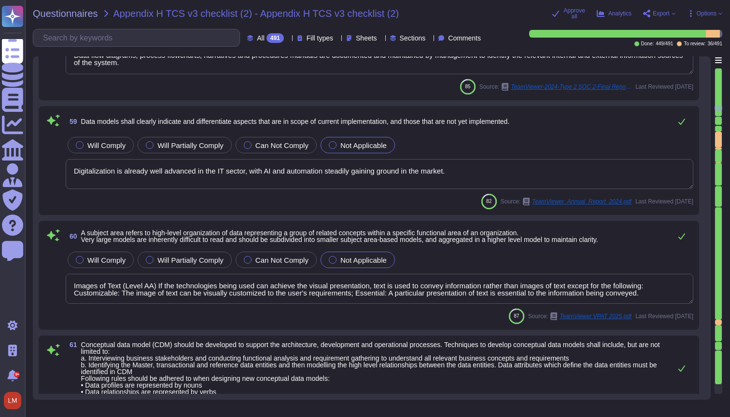
type textarea "TeamViewer has its own security policies and approach, following industry best …"
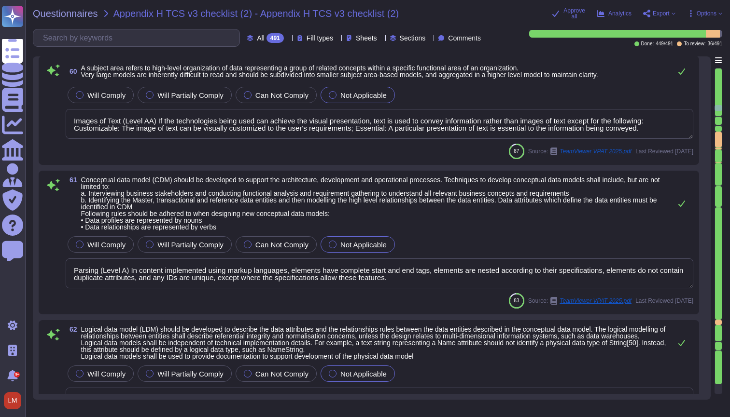
scroll to position [7353, 0]
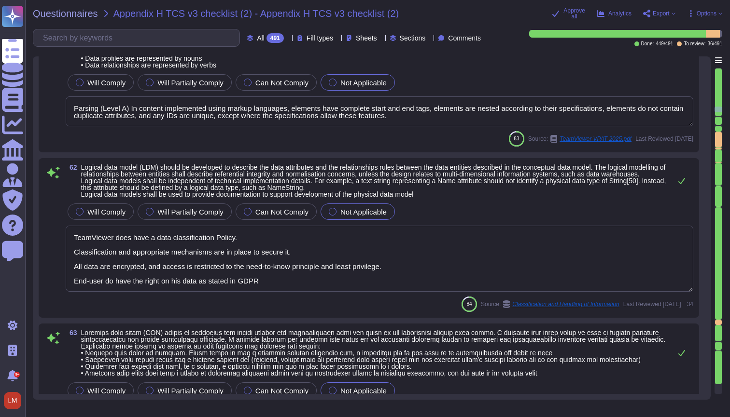
type textarea "Upon Customer request, TeamViewer will assist to destitute back all data accord…"
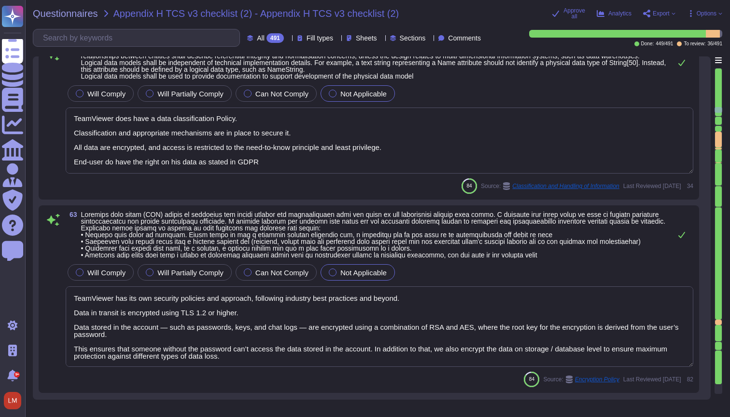
type textarea "Images of Text (Level AA) If the technologies being used can achieve the visual…"
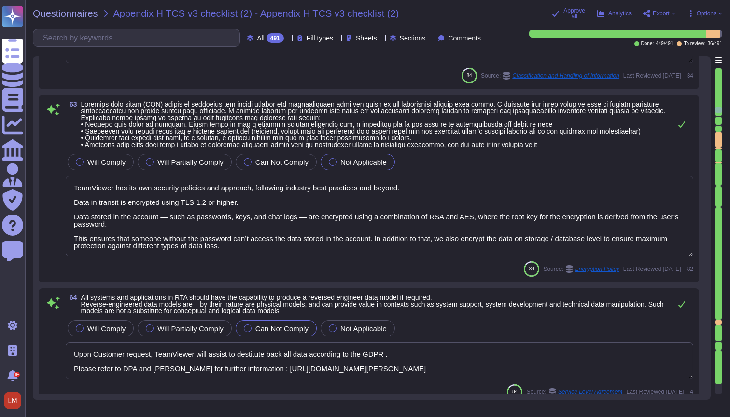
type textarea "All data is encrypted, and only the Customer is able to download and decrypt th…"
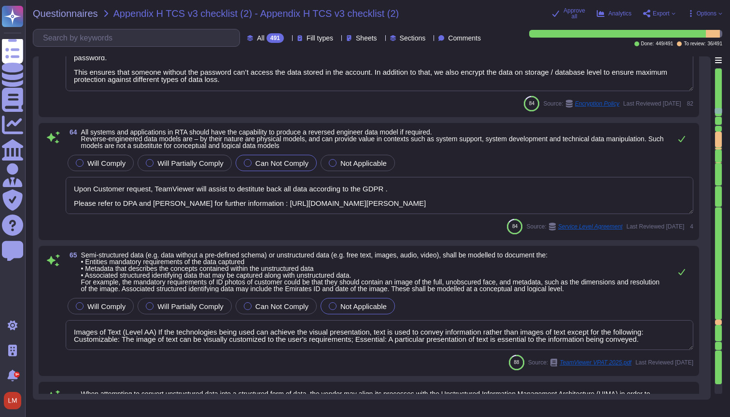
type textarea "Images of Text (Level AA) If the technologies being used can achieve the visual…"
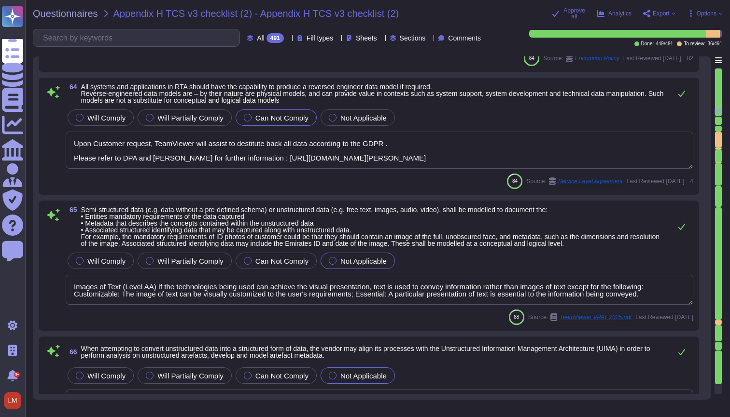
type textarea "TeamViewer does have a data classification Policy. Classification and appropria…"
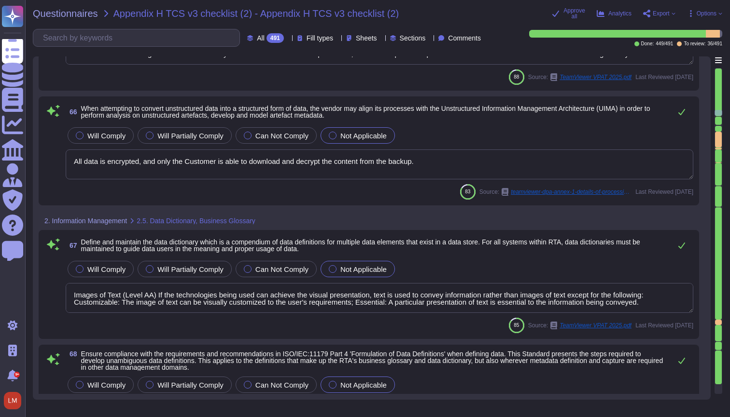
type textarea "Employees and approved vendor personnel sign on to the TeamViewer network using…"
type textarea "Loremips dolo si ametcon, adipiscin, eli seddoe te incididunt utla etd magnaali…"
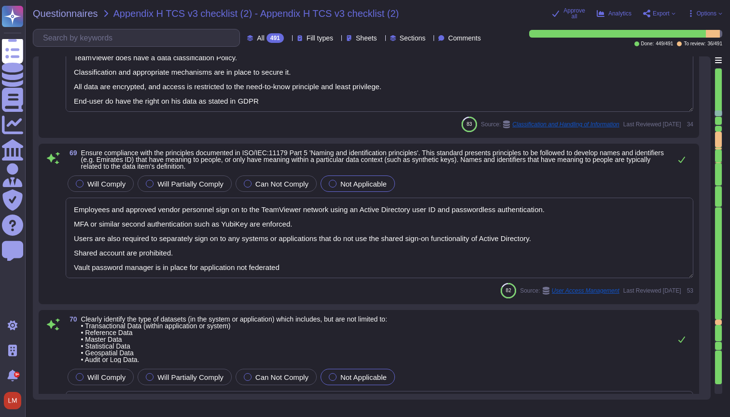
scroll to position [8378, 0]
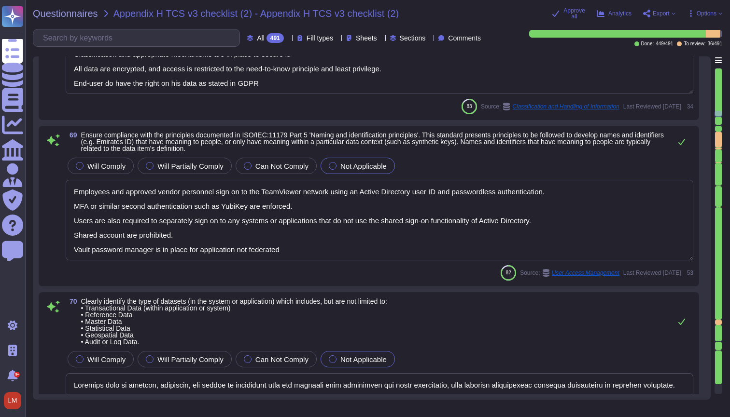
type textarea "Data flow diagrams, process flowcharts, narratives and procedures manuals are d…"
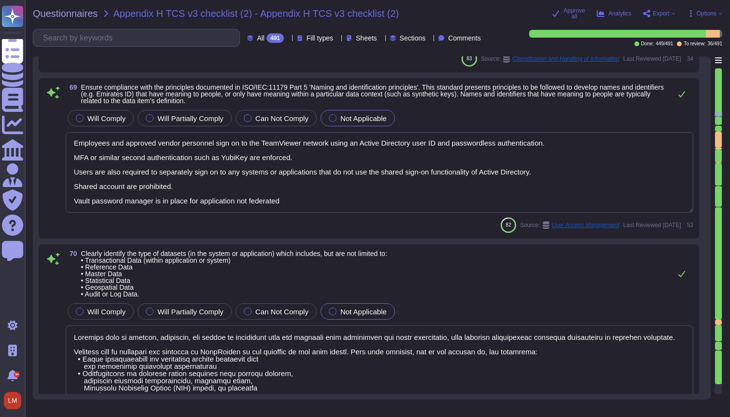
type textarea "Data flow diagrams, process flowcharts, narratives and procedures manuals are d…"
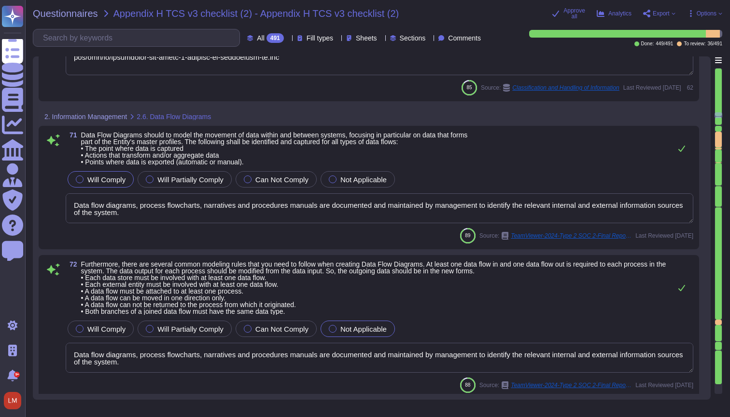
type textarea "Data flow diagrams, process flowcharts, narratives and procedures manuals are d…"
type textarea "TeamViewer does have a data classification Policy. Classification and appropria…"
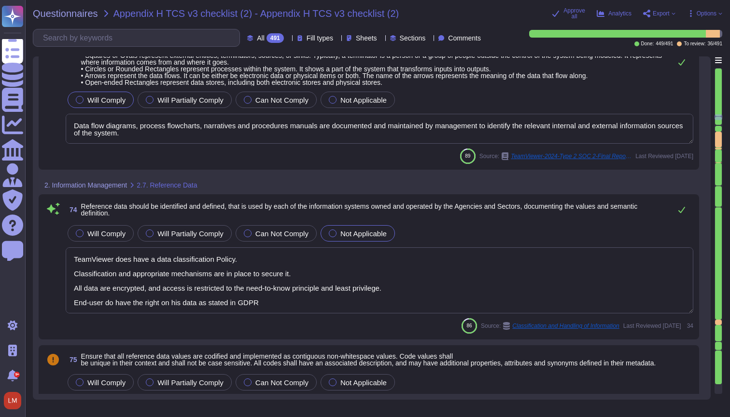
type textarea "Data and information critical to the system is assessed annually for relevance …"
type textarea "A detailed description of TeamViewer’s business model can be found in Chapter B…"
type textarea "We are committed to quality"
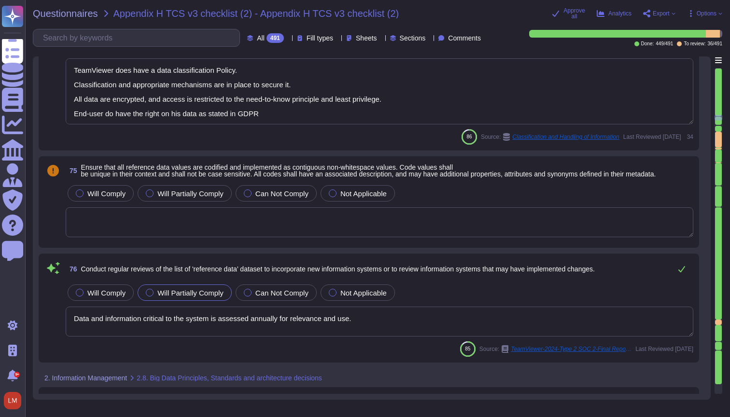
type textarea "TLS/SSL certificates are used to encrypt traffic over the Internet. Bitsight an…"
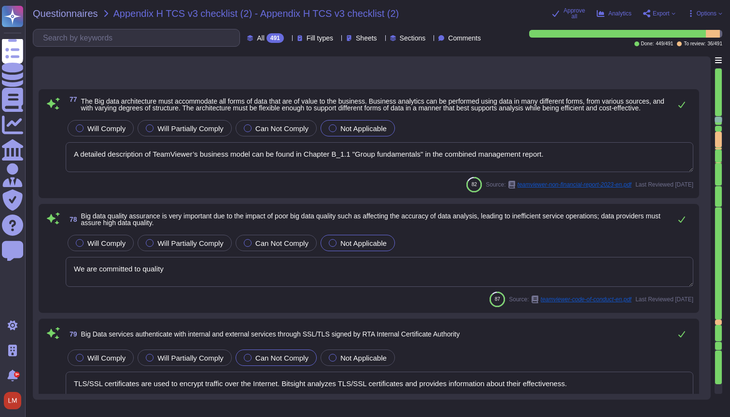
type textarea "Depending on the use-case, TeamViewer is using Secure Key Management Systems an…"
type textarea "TeamViewer does have a data classification Policy. Classification and appropria…"
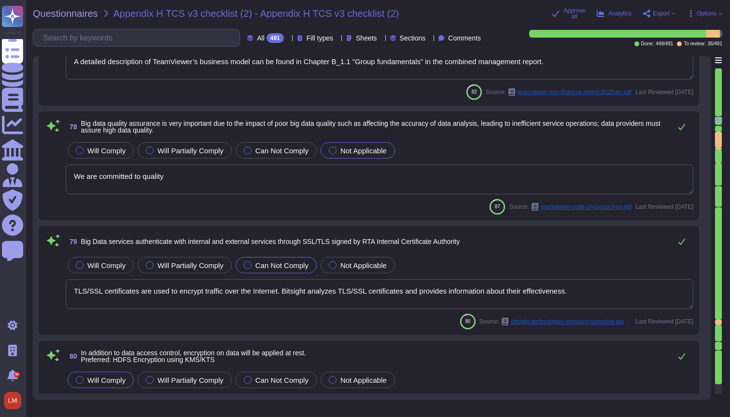
type textarea "Data flow diagrams, process flowcharts, narratives and procedures manuals are d…"
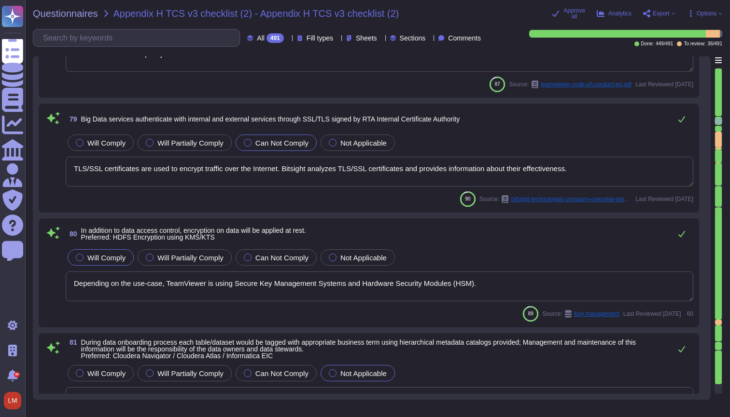
type textarea "The TeamViewer SaaS solution can be administered through a web interface. TeamV…"
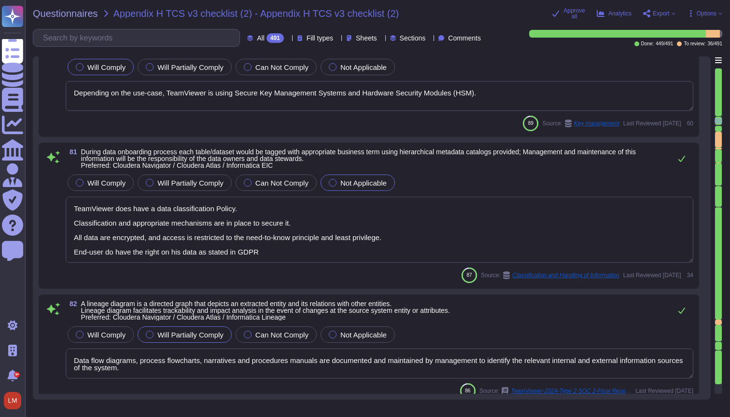
scroll to position [10015, 0]
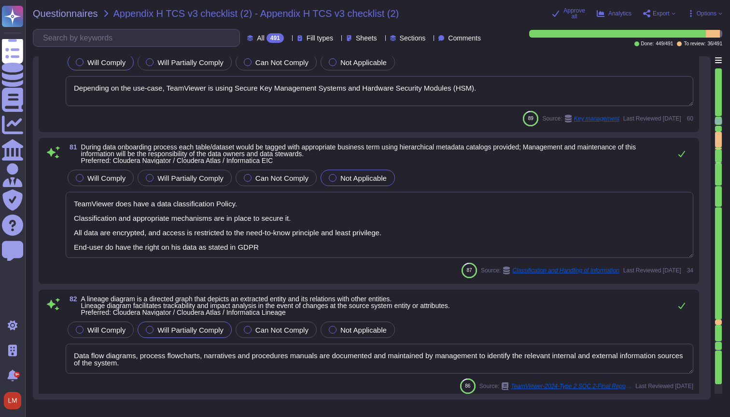
type textarea "Product features of TeamViewer Remote Management include the following: Monitor…"
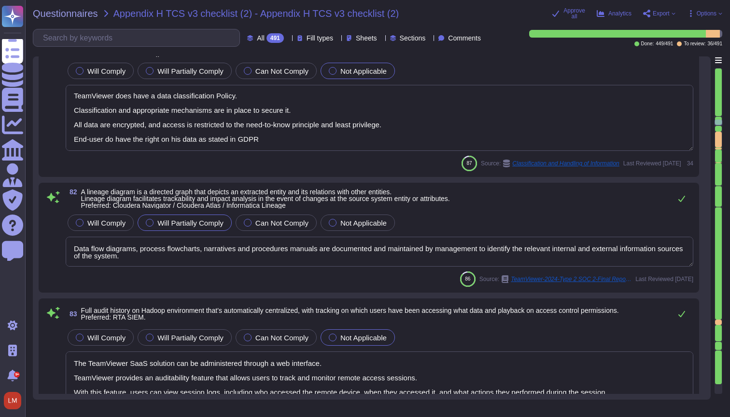
type textarea "Customer data is backed up and monitored by Operations staff for completeness a…"
type textarea "Automated backup systems are in place to perform scheduled replication of produ…"
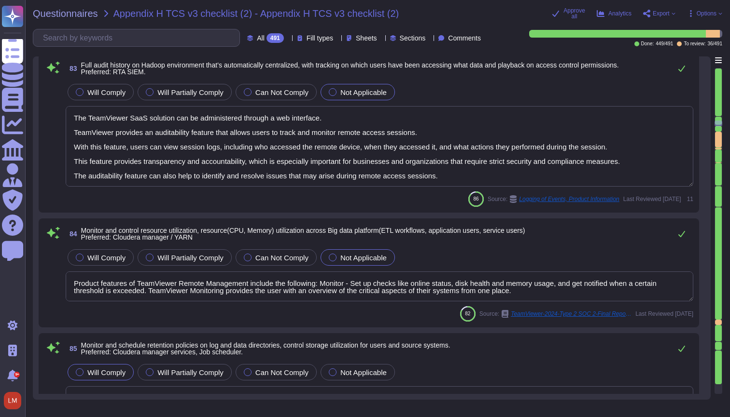
type textarea "Teamviewer uses multifactor authentication as its primary form of authenticatio…"
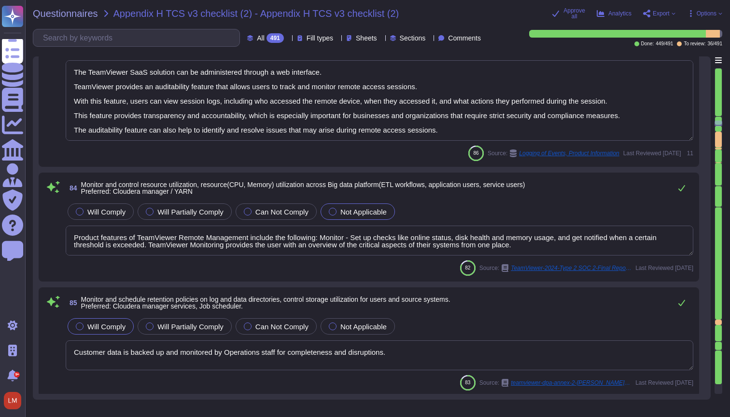
type textarea "Loremips dolo si ametcon, adipiscin, eli seddoe te incididunt utla etd magnaali…"
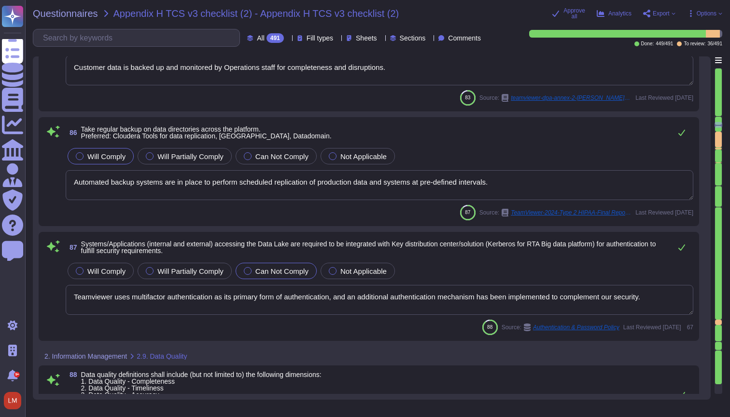
scroll to position [10678, 0]
